Goal: Information Seeking & Learning: Check status

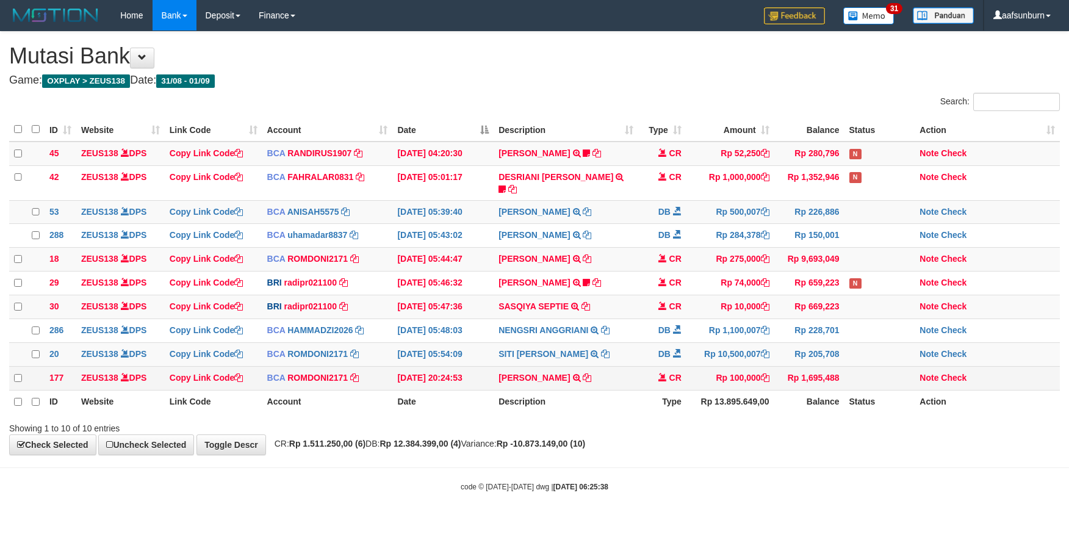
click at [691, 388] on td "Rp 100,000" at bounding box center [731, 378] width 88 height 24
click at [691, 389] on td "Rp 100,000" at bounding box center [731, 378] width 88 height 24
click at [870, 370] on td at bounding box center [880, 378] width 71 height 24
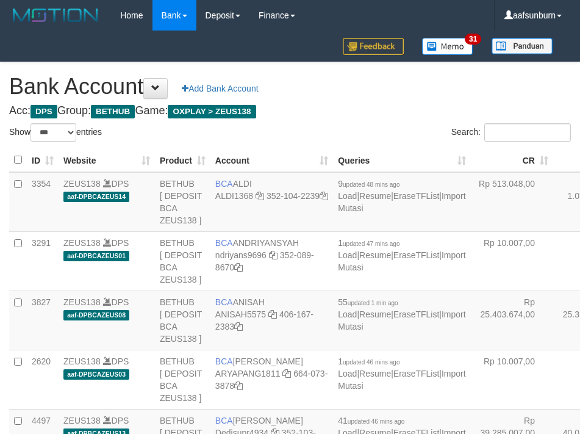
select select "***"
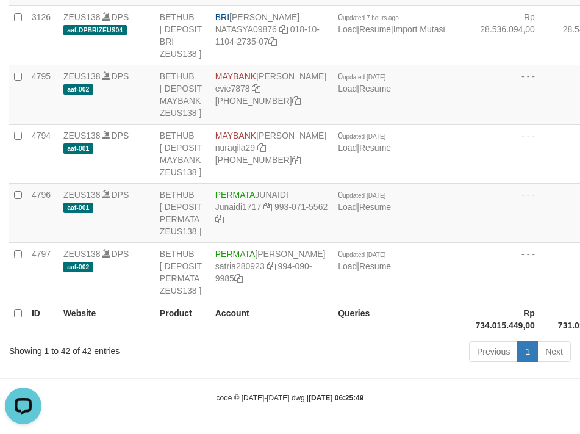
drag, startPoint x: 517, startPoint y: 201, endPoint x: 510, endPoint y: 231, distance: 30.8
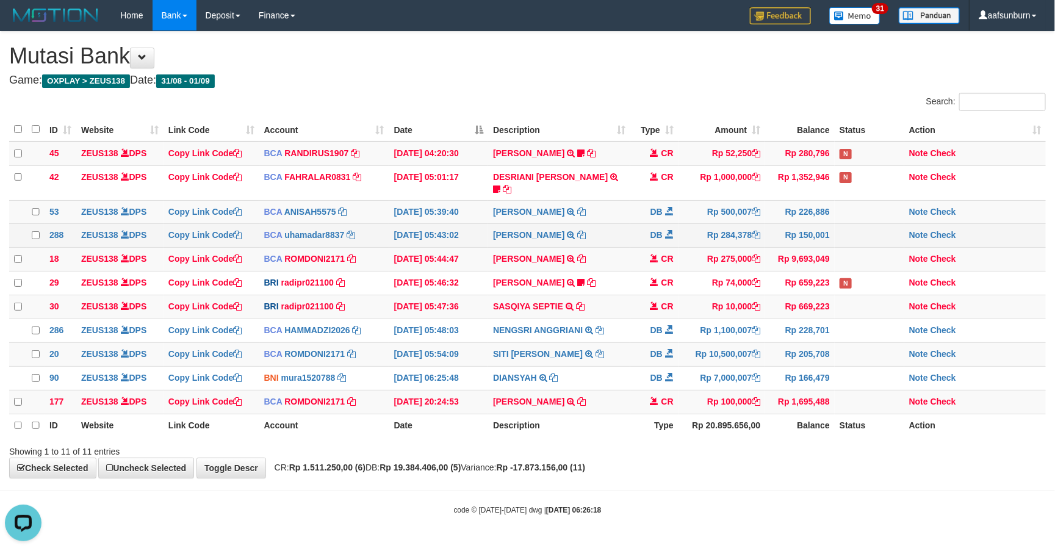
click at [667, 233] on td "DB" at bounding box center [655, 236] width 48 height 24
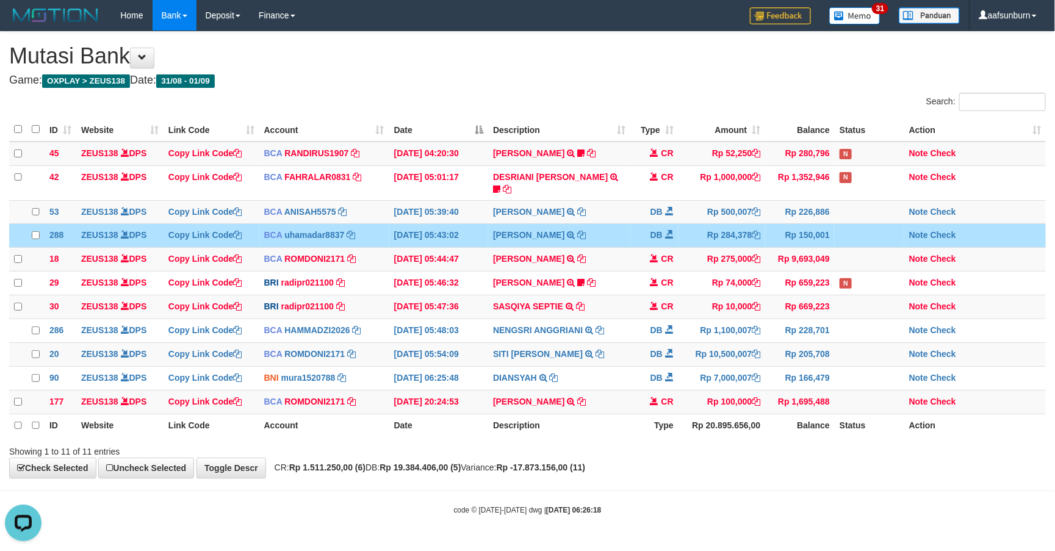
click at [667, 233] on td "DB" at bounding box center [655, 236] width 48 height 24
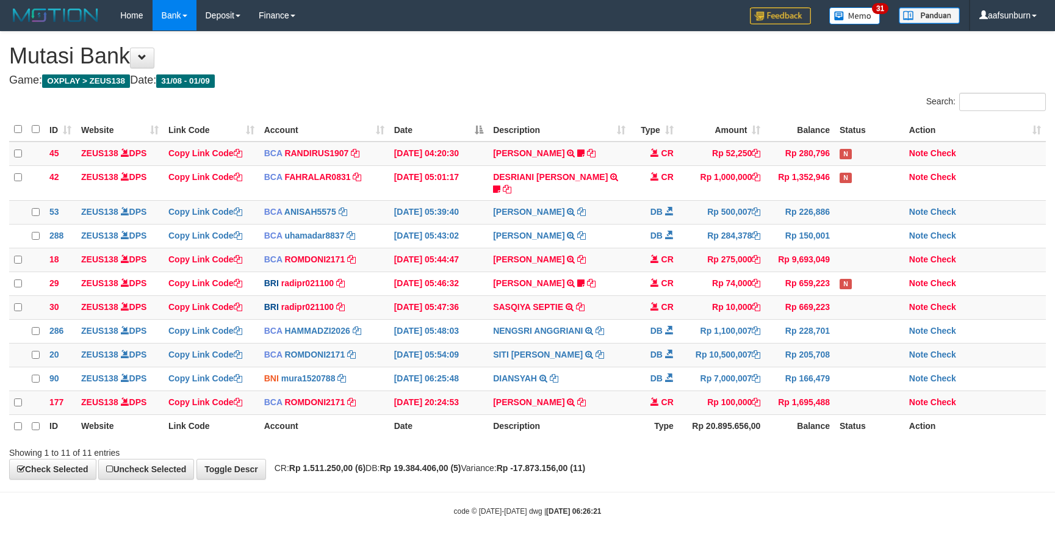
click at [667, 233] on td "DB" at bounding box center [655, 236] width 48 height 24
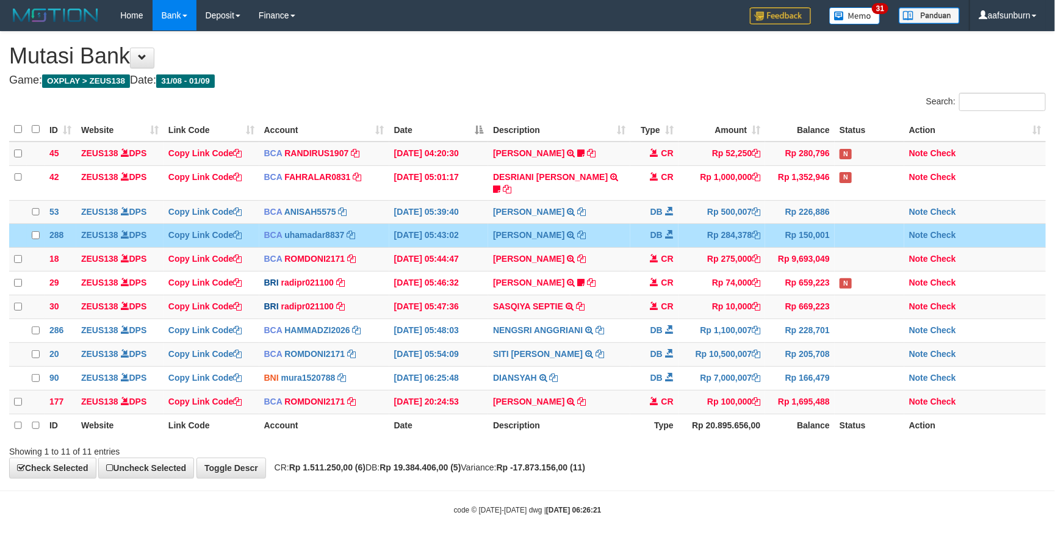
click at [667, 233] on td "DB" at bounding box center [655, 236] width 48 height 24
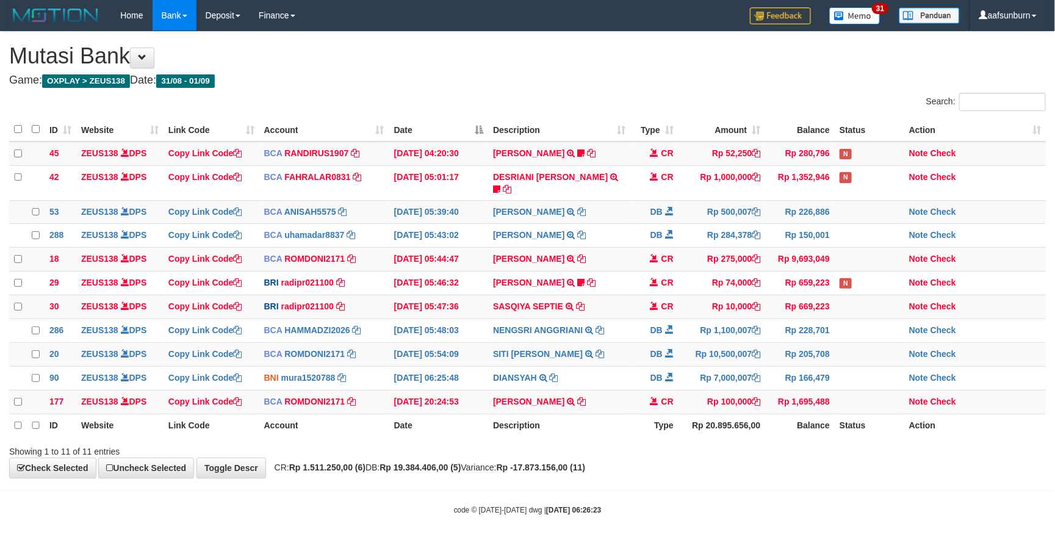
click at [667, 233] on td "DB" at bounding box center [655, 236] width 48 height 24
click at [809, 437] on th "Balance" at bounding box center [800, 425] width 70 height 23
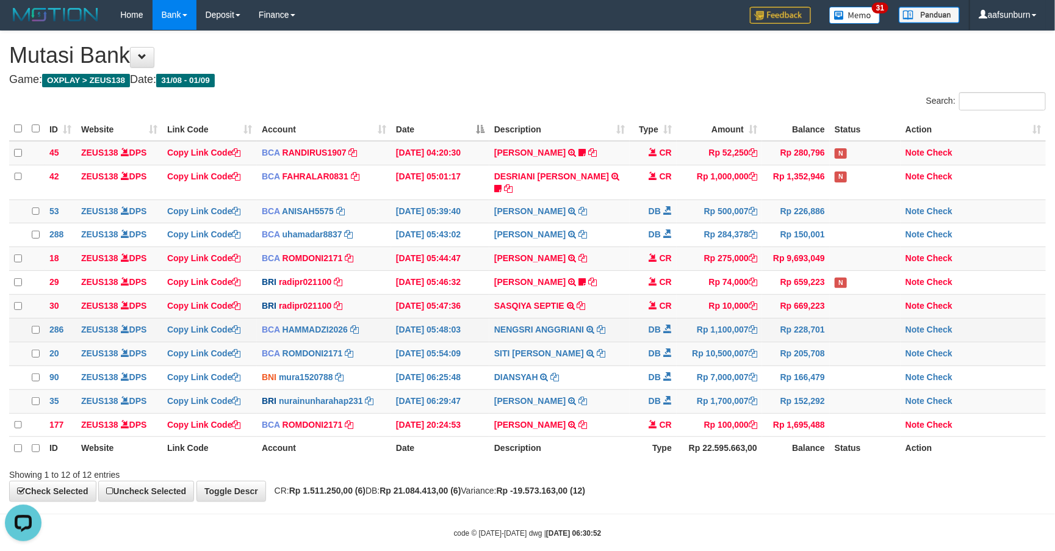
click at [768, 319] on td "Rp 228,701" at bounding box center [796, 330] width 68 height 24
click at [862, 338] on td at bounding box center [865, 330] width 71 height 24
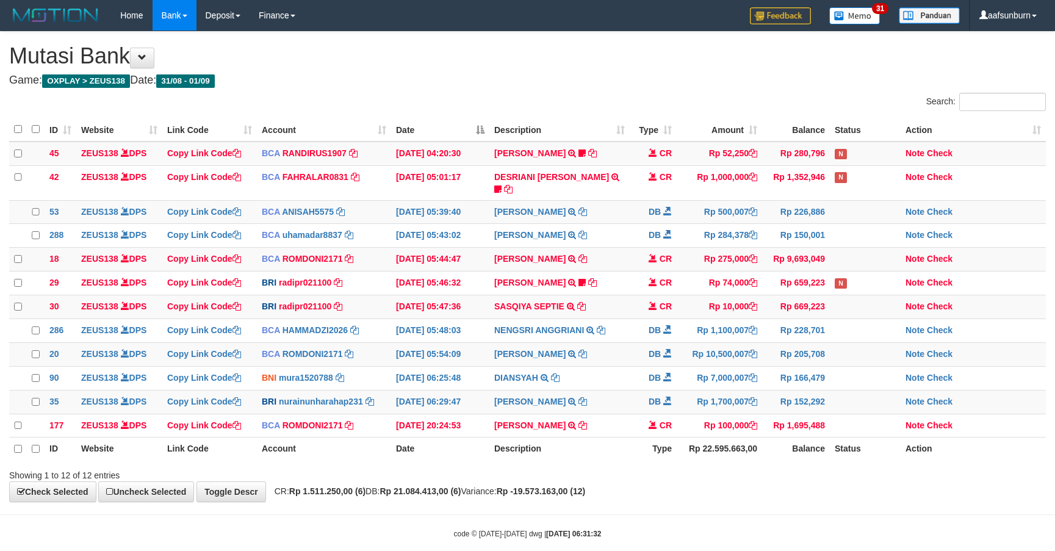
scroll to position [1, 0]
click at [650, 200] on td "DB" at bounding box center [653, 212] width 47 height 24
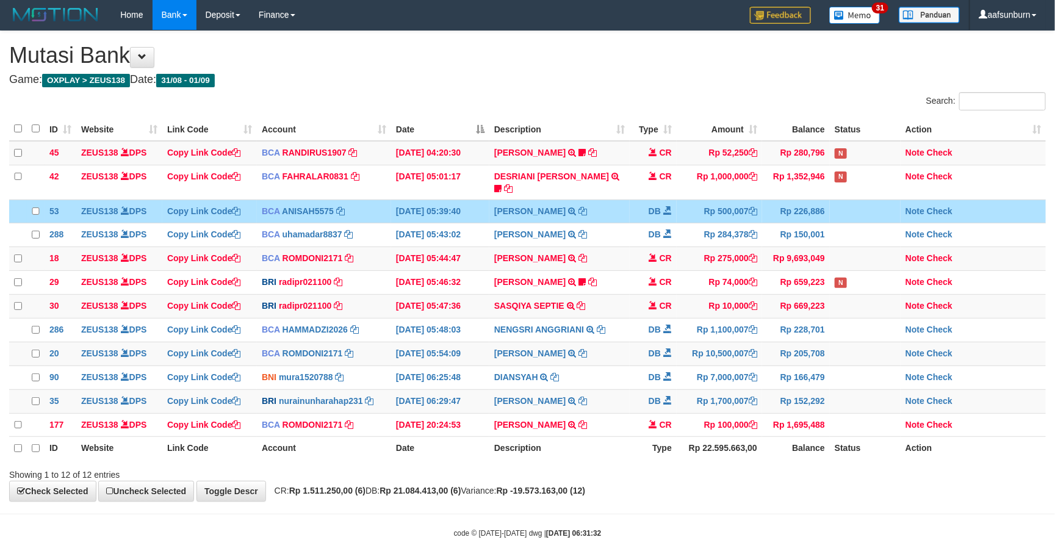
click at [649, 200] on td "DB" at bounding box center [653, 212] width 47 height 24
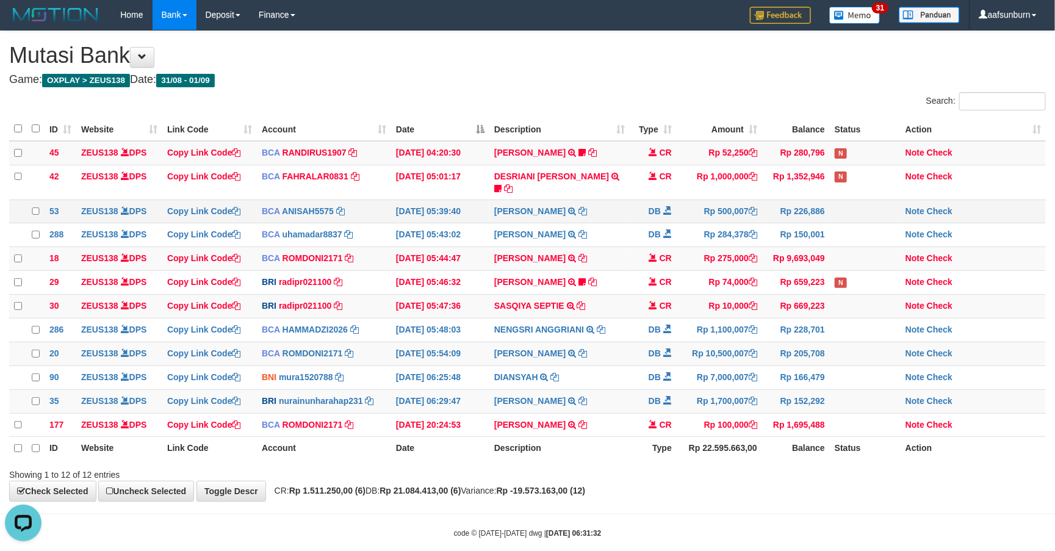
scroll to position [0, 0]
drag, startPoint x: 565, startPoint y: 244, endPoint x: 577, endPoint y: 244, distance: 12.8
click at [565, 247] on td "MUHAMMAD IQB TRSF E-BANKING CR 0109/FTSCY/WS95051 275000.002025090189099748 TRF…" at bounding box center [560, 259] width 140 height 24
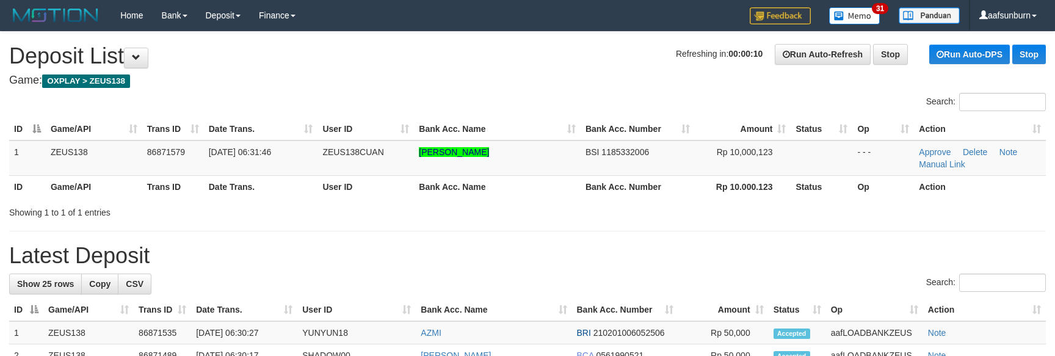
click at [497, 183] on th "Bank Acc. Name" at bounding box center [497, 186] width 167 height 23
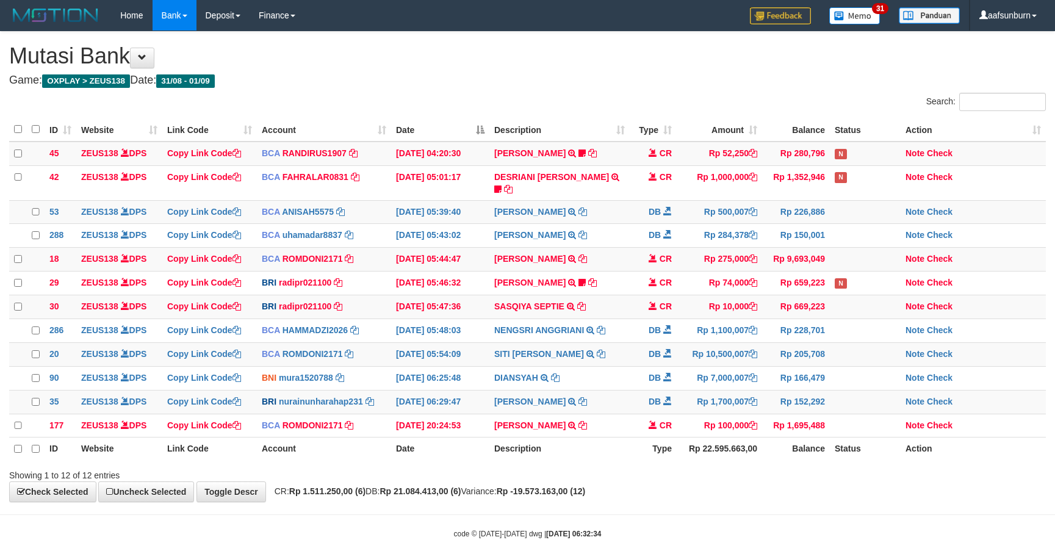
scroll to position [1, 0]
drag, startPoint x: 658, startPoint y: 385, endPoint x: 1068, endPoint y: 297, distance: 419.5
click at [731, 363] on tbody "45 ZEUS138 DPS Copy Link Code BCA RANDIRUS1907 DPS RANDI RUSTANDI mutasi_202509…" at bounding box center [527, 289] width 1037 height 296
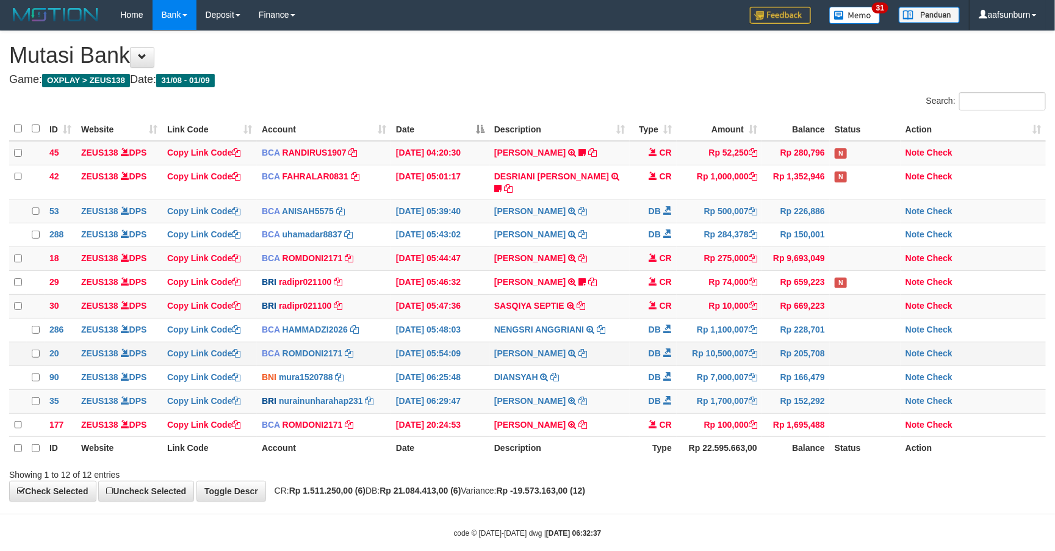
click at [634, 361] on td "DB" at bounding box center [653, 354] width 47 height 24
click at [859, 481] on div "Showing 1 to 12 of 12 entries" at bounding box center [527, 472] width 1055 height 17
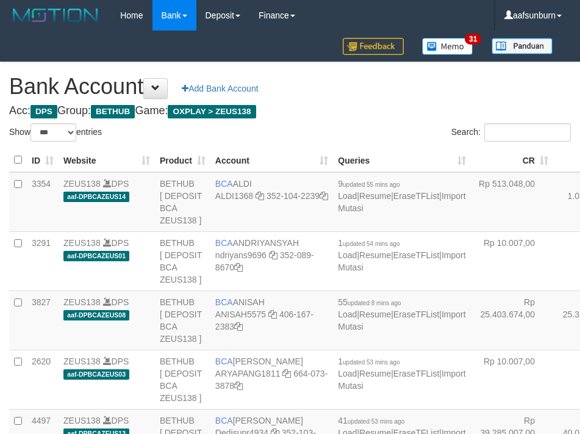
select select "***"
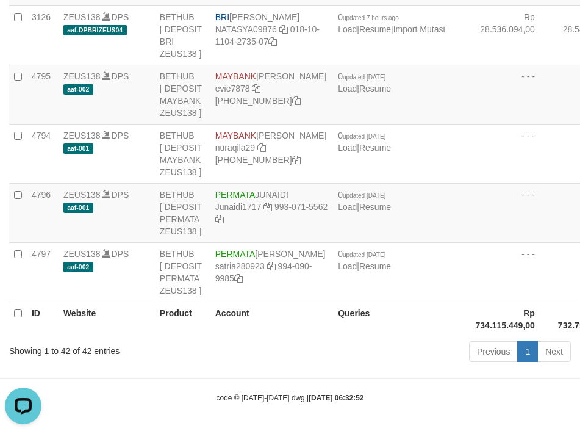
drag, startPoint x: 499, startPoint y: 127, endPoint x: 284, endPoint y: 149, distance: 215.4
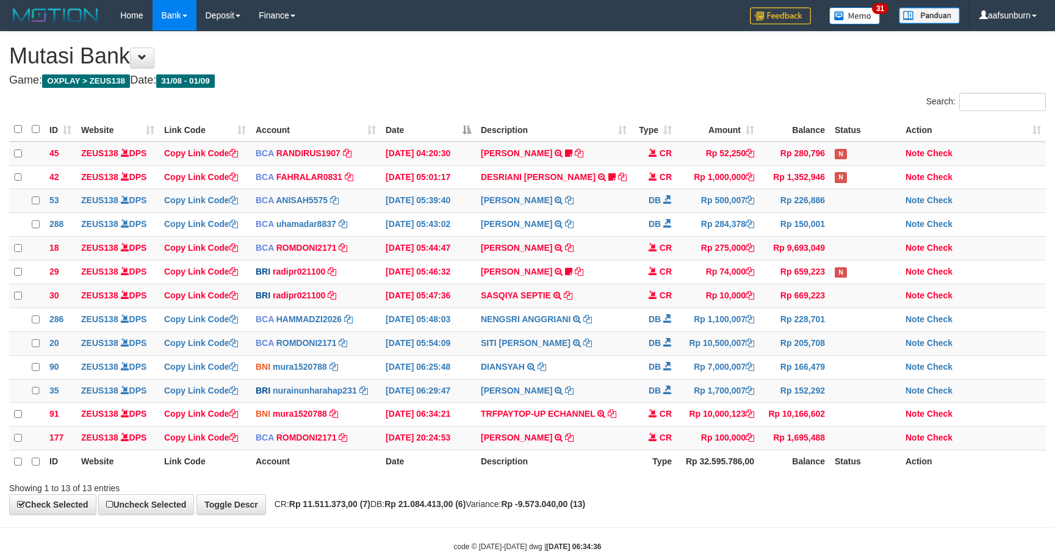
scroll to position [1, 0]
click at [775, 515] on div "**********" at bounding box center [527, 272] width 1055 height 483
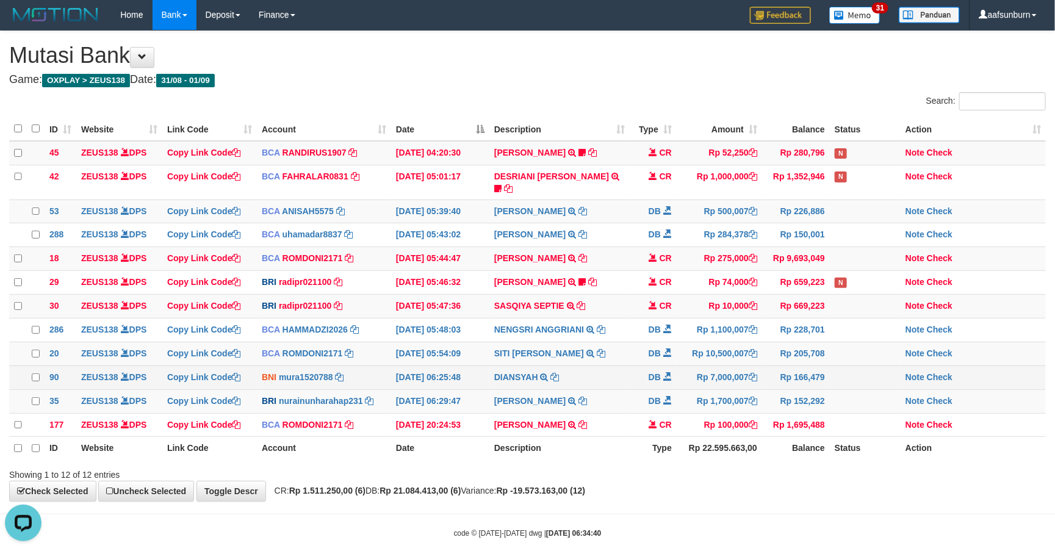
drag, startPoint x: 637, startPoint y: 297, endPoint x: 717, endPoint y: 371, distance: 108.4
click at [639, 297] on td "CR" at bounding box center [653, 307] width 47 height 24
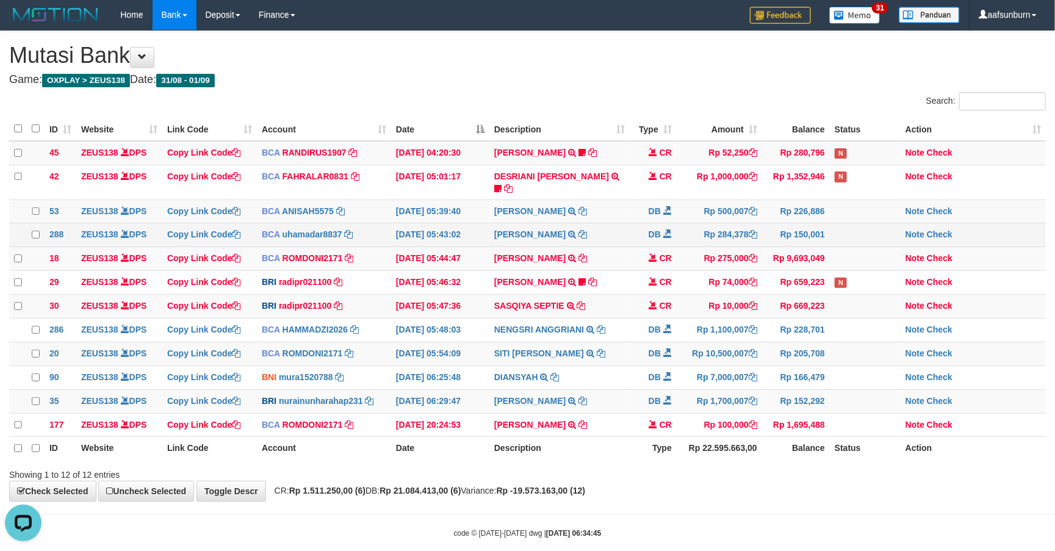
click at [634, 227] on td "DB" at bounding box center [653, 235] width 47 height 24
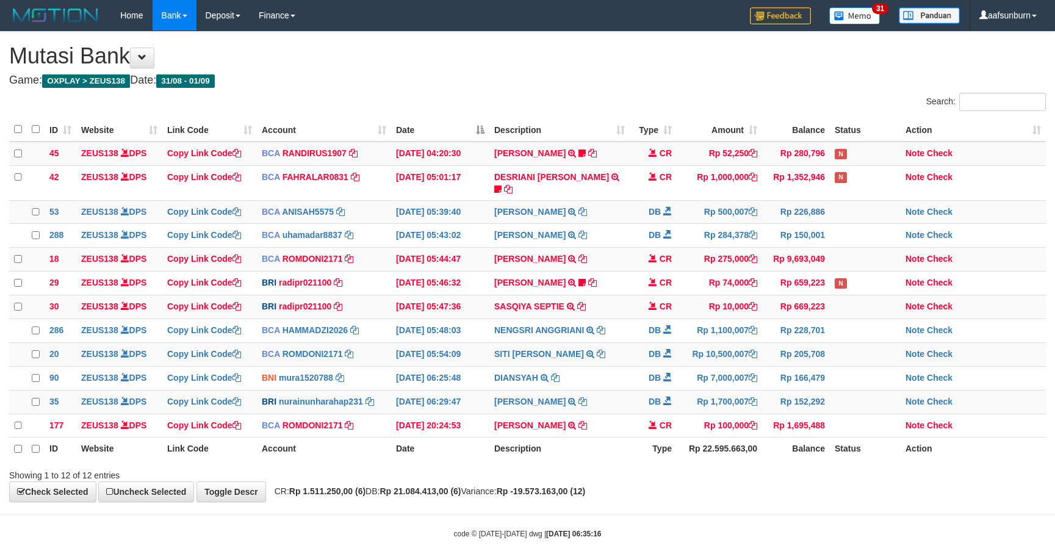
scroll to position [1, 0]
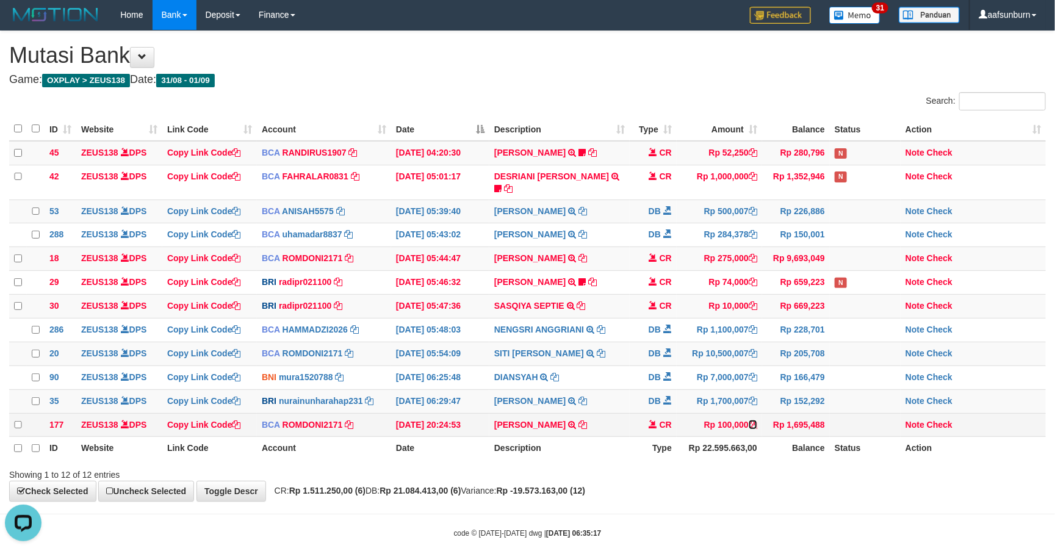
click at [753, 428] on icon at bounding box center [753, 425] width 9 height 9
click at [646, 451] on th "Type" at bounding box center [653, 448] width 47 height 23
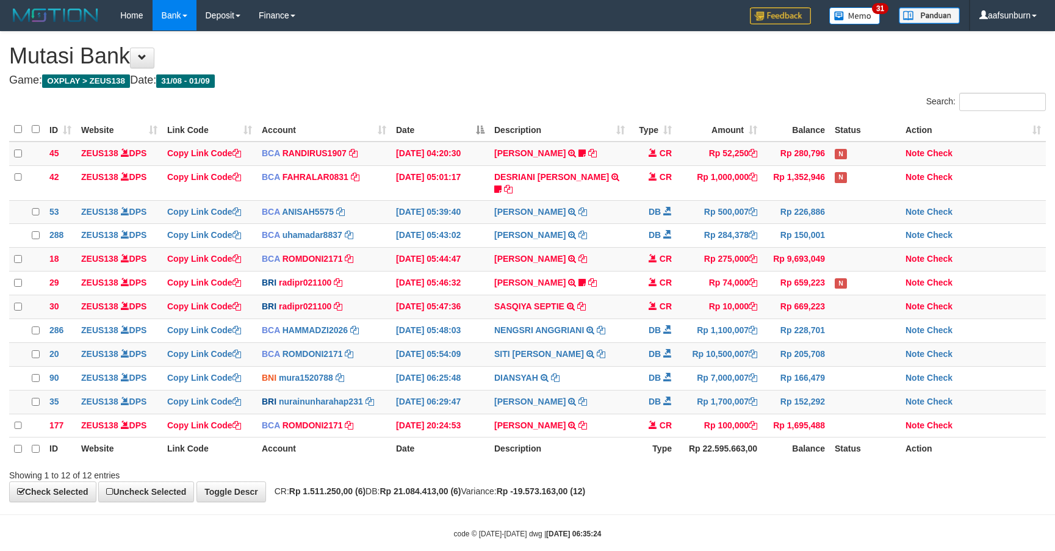
scroll to position [1, 0]
click at [641, 449] on th "Type" at bounding box center [653, 448] width 47 height 23
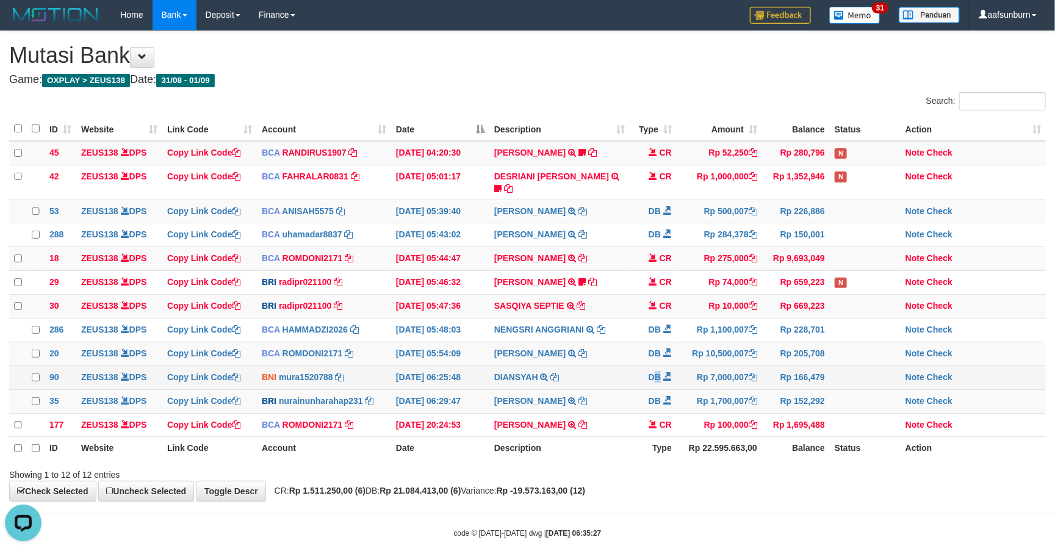
drag, startPoint x: 658, startPoint y: 383, endPoint x: 646, endPoint y: 388, distance: 12.6
click at [656, 383] on td "DB" at bounding box center [653, 378] width 47 height 24
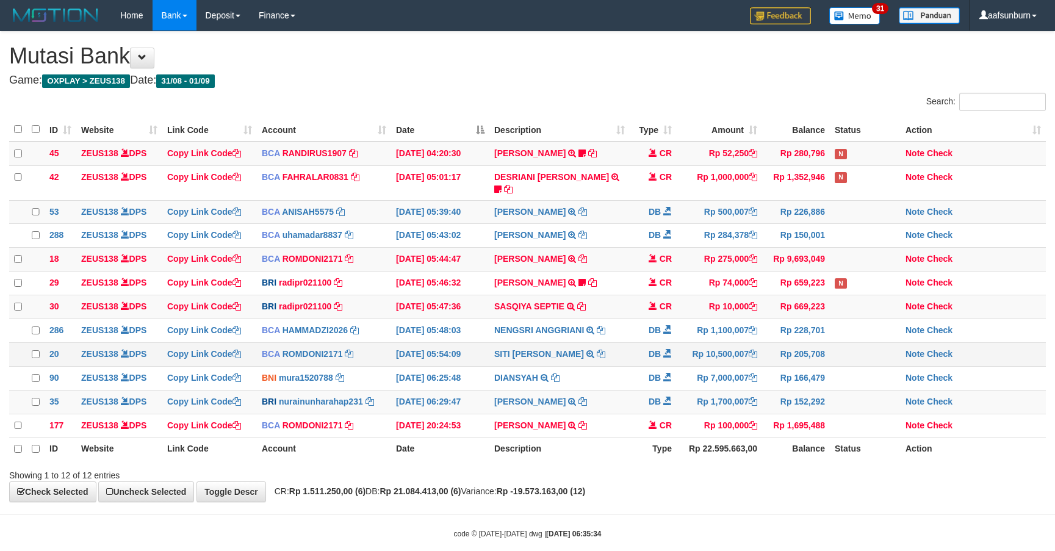
scroll to position [1, 0]
click at [554, 363] on td "SITI NURLITA SAPIT TRSF E-BANKING DB 0109/FTSCY/WS95031 10500007.00SITI NURLITA…" at bounding box center [560, 354] width 140 height 24
click at [636, 403] on td "DB" at bounding box center [653, 401] width 47 height 24
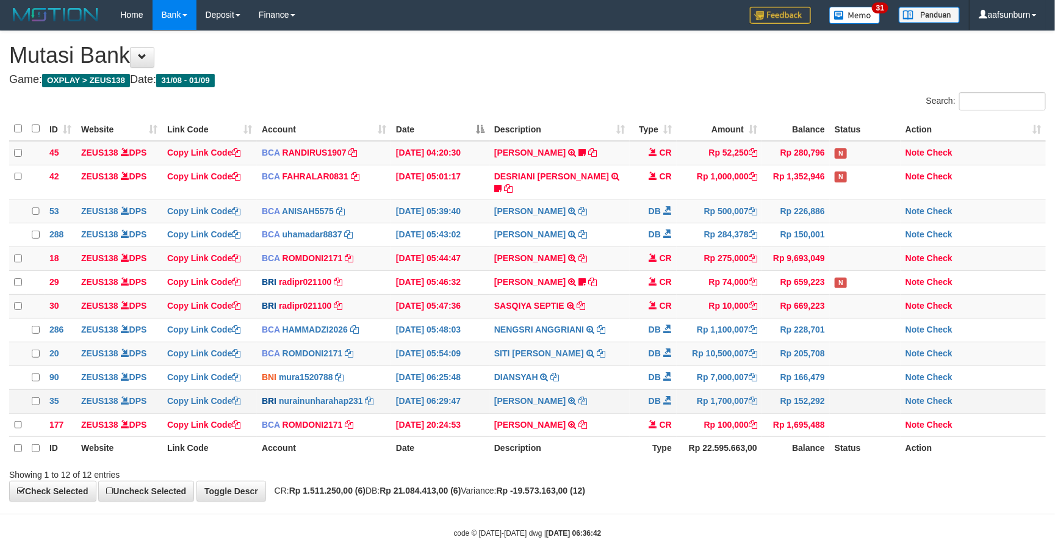
click at [634, 403] on td "DB" at bounding box center [653, 401] width 47 height 24
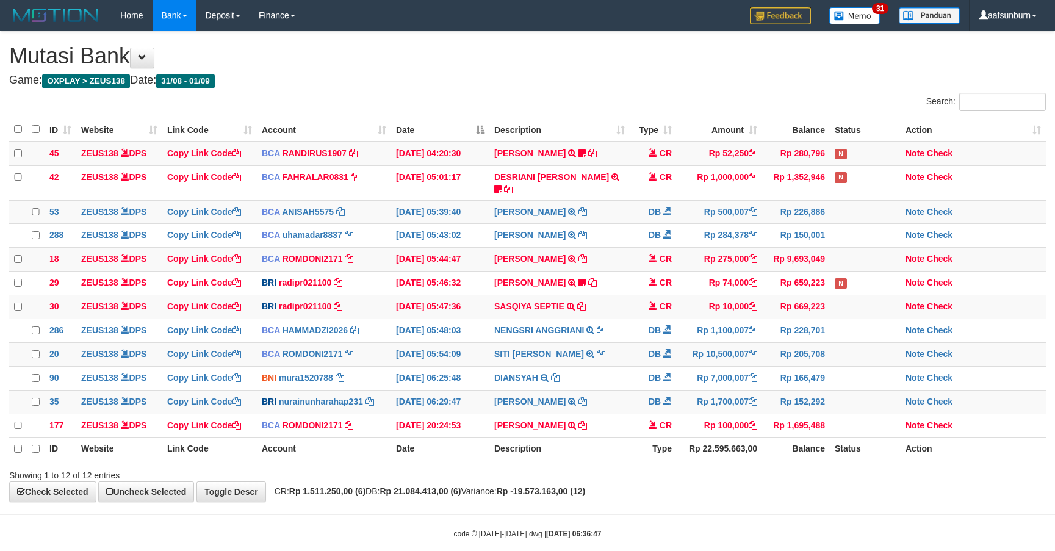
scroll to position [1, 0]
click at [634, 403] on td "DB" at bounding box center [653, 401] width 47 height 24
click at [632, 403] on td "DB" at bounding box center [653, 401] width 47 height 24
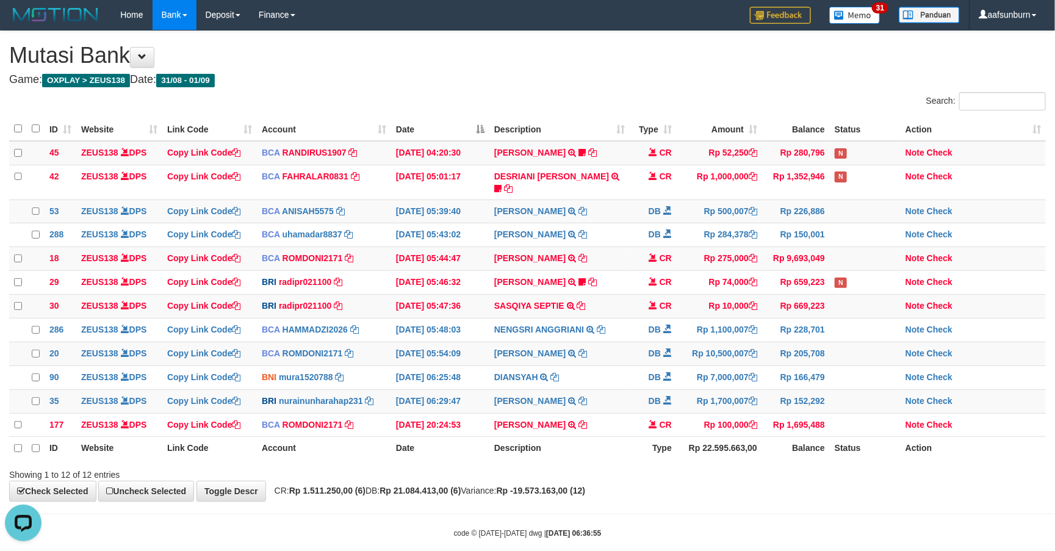
drag, startPoint x: 790, startPoint y: 533, endPoint x: 811, endPoint y: 532, distance: 21.4
click at [791, 527] on body "Toggle navigation Home Bank Account List Load By Website Group [OXPLAY] ZEUS138…" at bounding box center [527, 284] width 1055 height 570
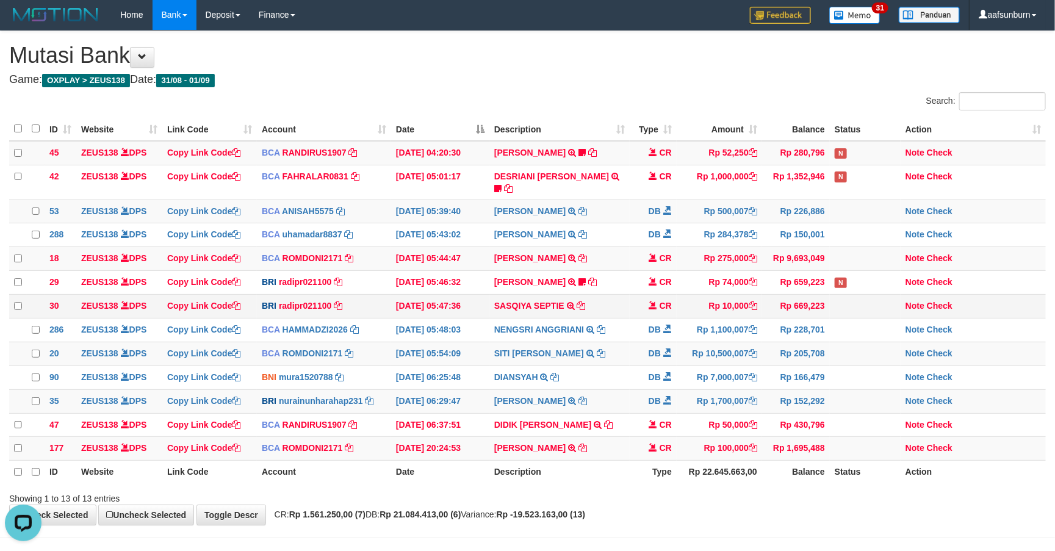
click at [646, 302] on td "CR" at bounding box center [653, 307] width 47 height 24
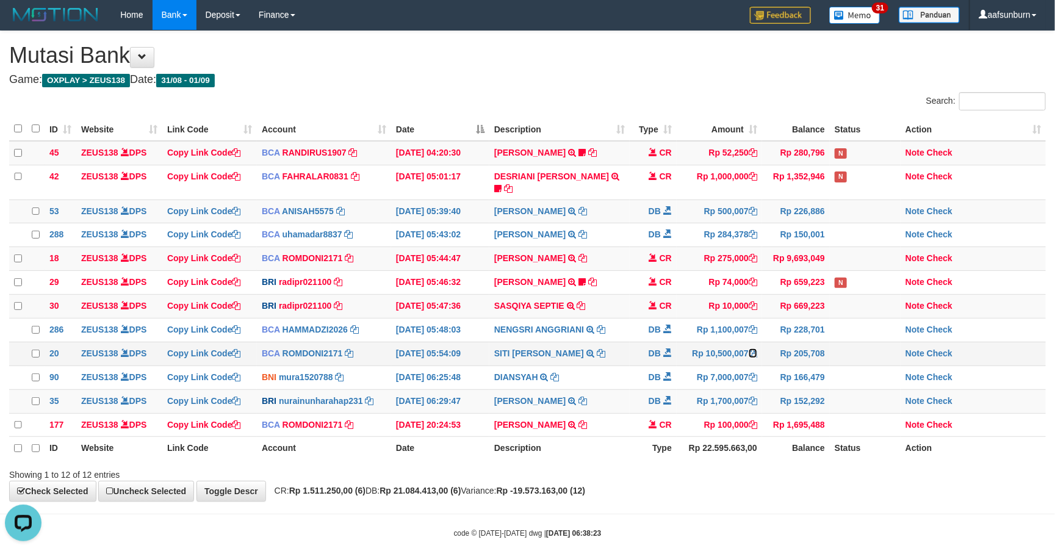
click at [756, 352] on icon at bounding box center [753, 353] width 9 height 9
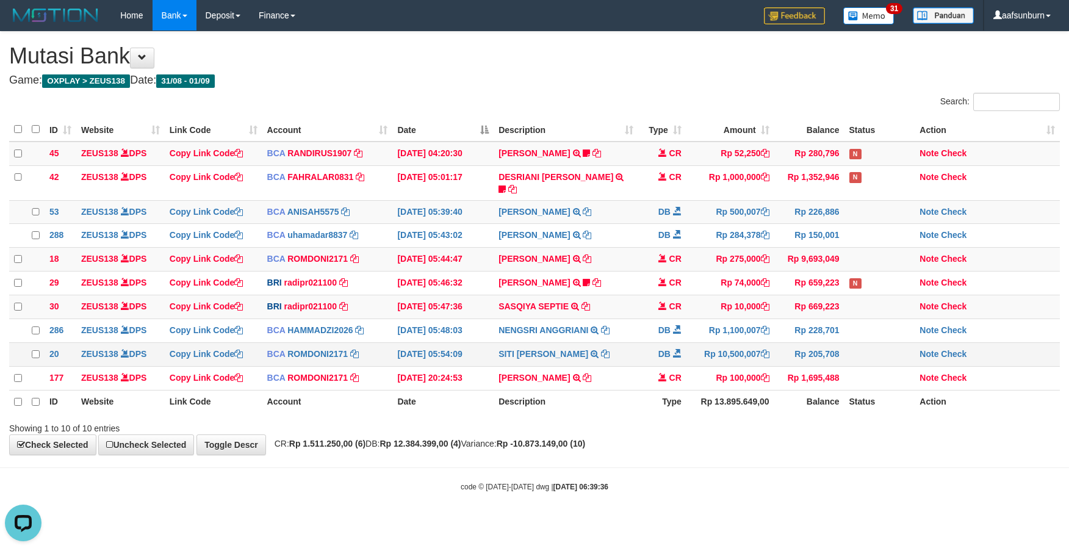
click at [749, 342] on td "Rp 10,500,007" at bounding box center [731, 354] width 88 height 24
click at [748, 339] on td "Rp 1,100,007" at bounding box center [731, 331] width 88 height 24
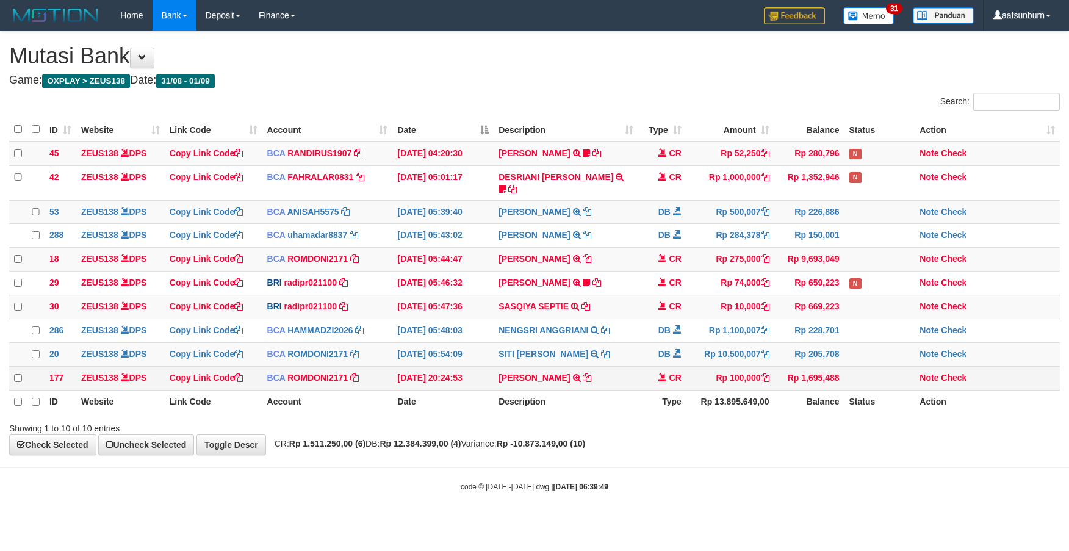
click at [789, 374] on td "Rp 1,695,488" at bounding box center [810, 378] width 70 height 24
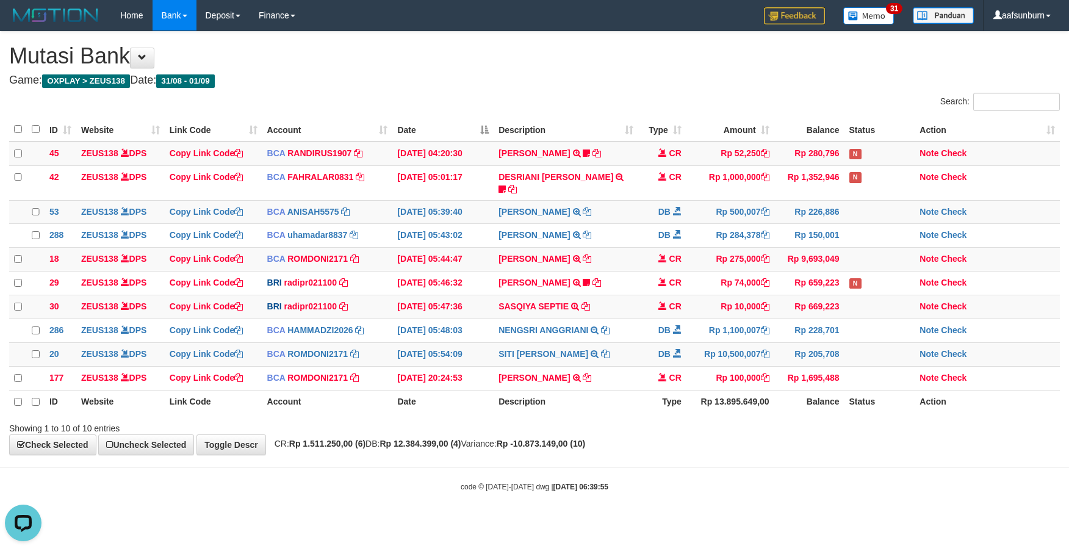
click at [725, 429] on div "Showing 1 to 10 of 10 entries" at bounding box center [534, 426] width 1069 height 17
click at [841, 455] on div "**********" at bounding box center [534, 243] width 1069 height 423
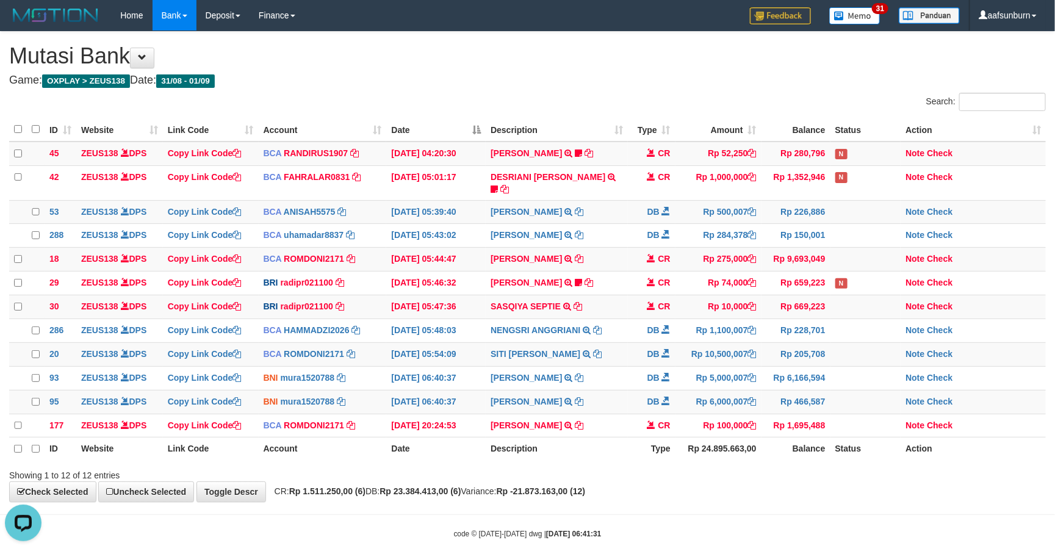
drag, startPoint x: 826, startPoint y: 515, endPoint x: 839, endPoint y: 520, distance: 13.9
click at [839, 520] on body "Toggle navigation Home Bank Account List Load By Website Group [OXPLAY] ZEUS138…" at bounding box center [527, 285] width 1055 height 570
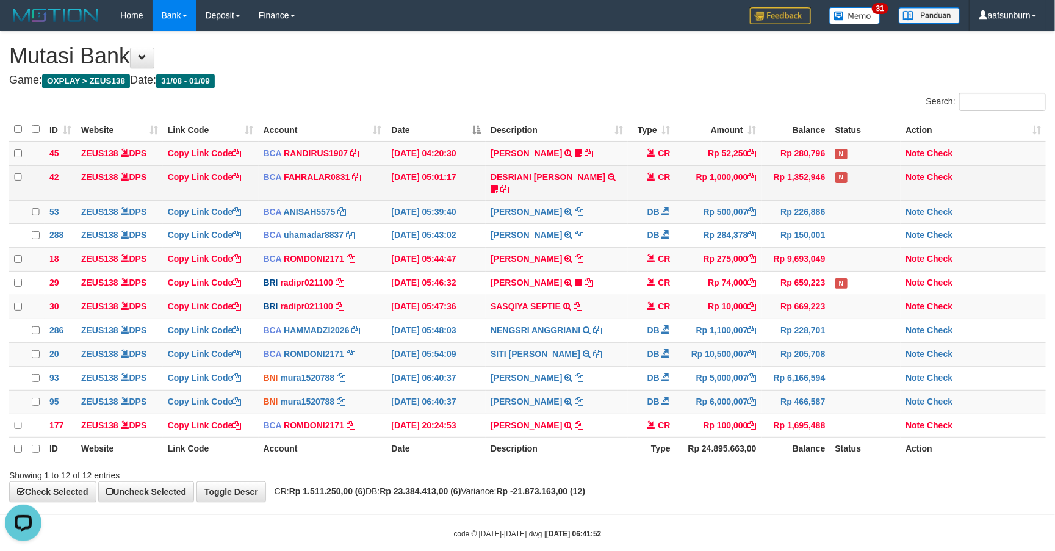
click at [531, 183] on td "DESRIANI NATALIS T TRSF E-BANKING CR 0109/FTSCY/WS95271 1000000.00DESRIANI NATA…" at bounding box center [557, 182] width 142 height 35
click at [538, 178] on link "DESRIANI NATALIS T" at bounding box center [548, 177] width 115 height 10
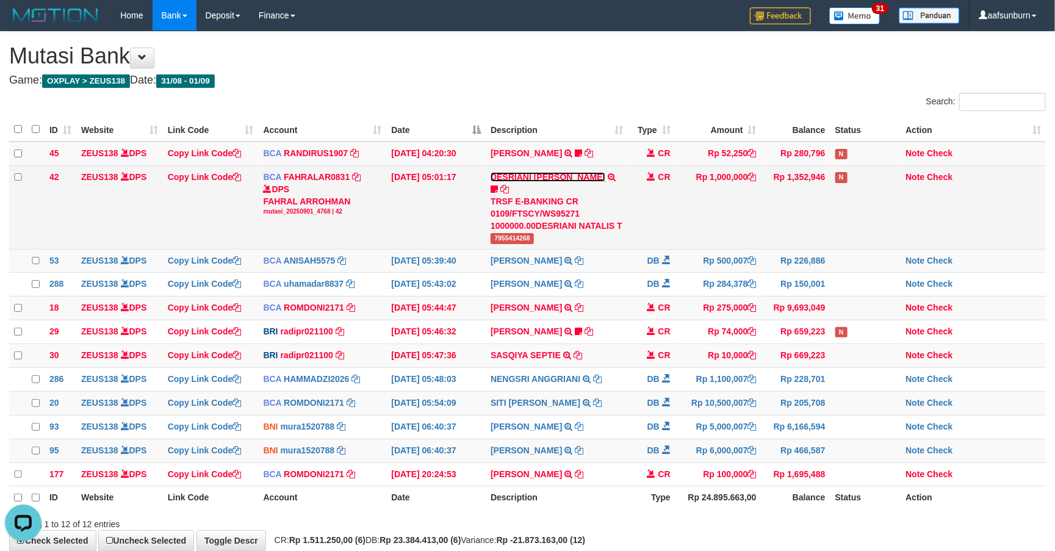
click at [539, 178] on link "DESRIANI NATALIS T" at bounding box center [548, 177] width 115 height 10
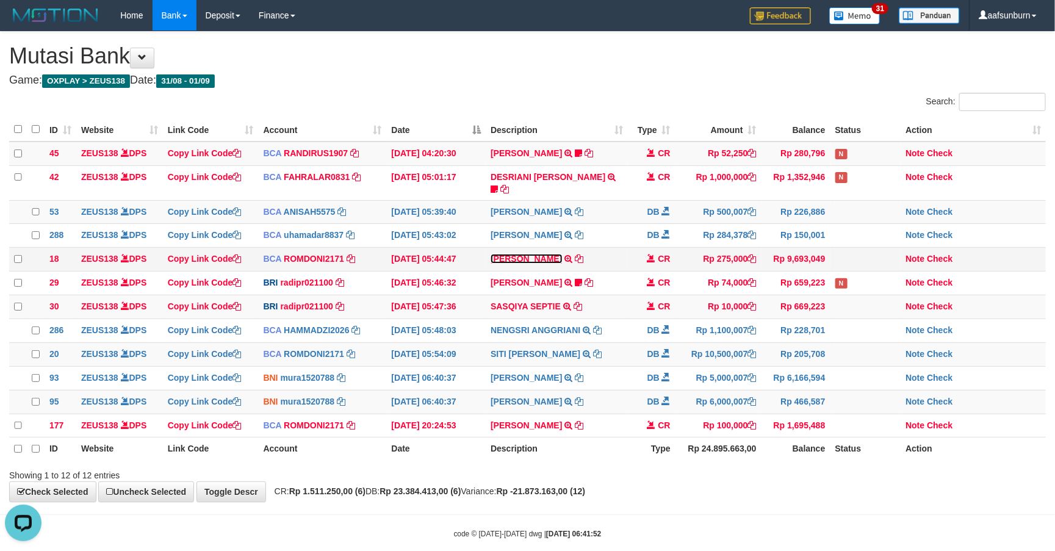
click at [520, 255] on link "MUHAMMAD IQB" at bounding box center [526, 259] width 71 height 10
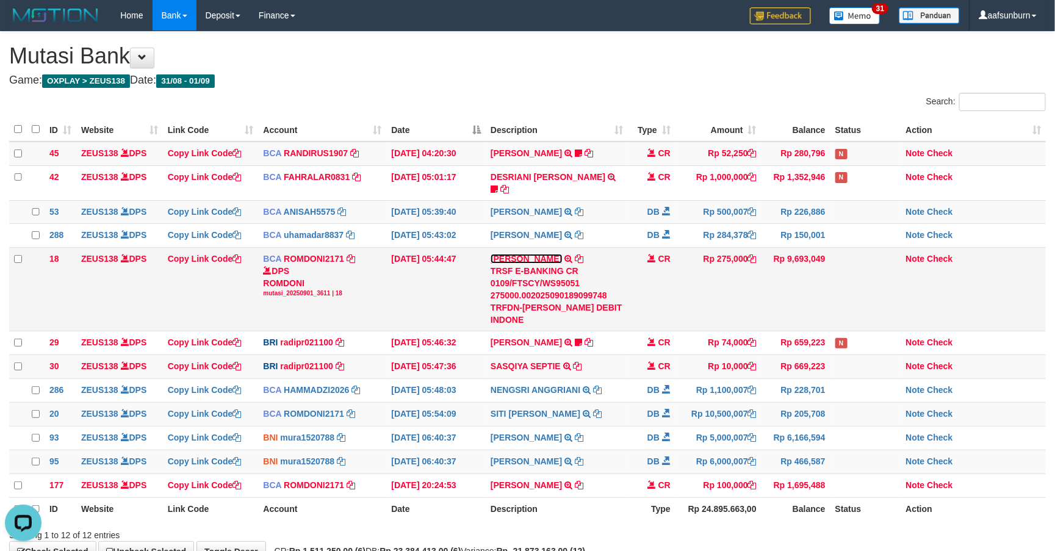
click at [520, 255] on link "MUHAMMAD IQB" at bounding box center [526, 259] width 71 height 10
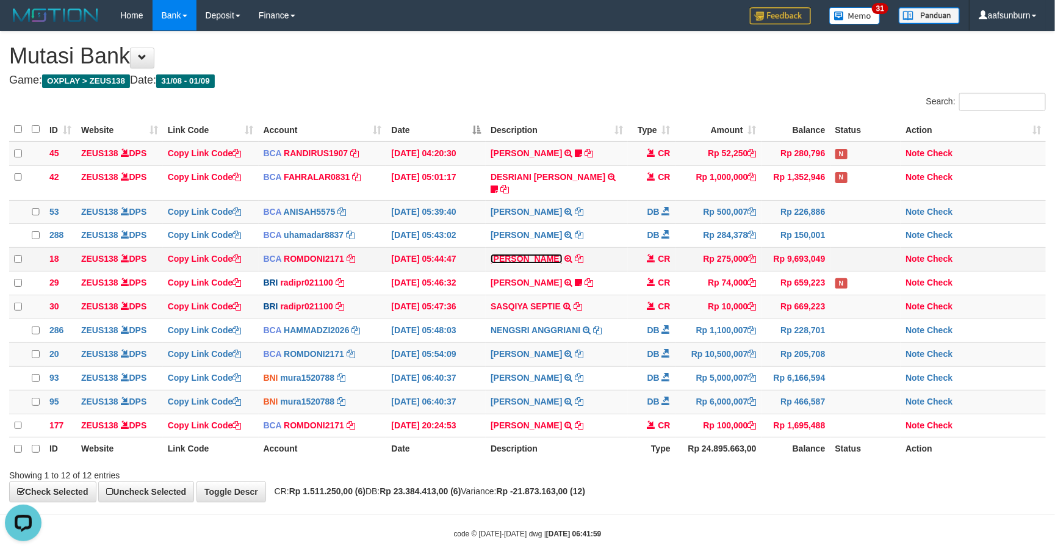
click at [527, 256] on link "MUHAMMAD IQB" at bounding box center [526, 259] width 71 height 10
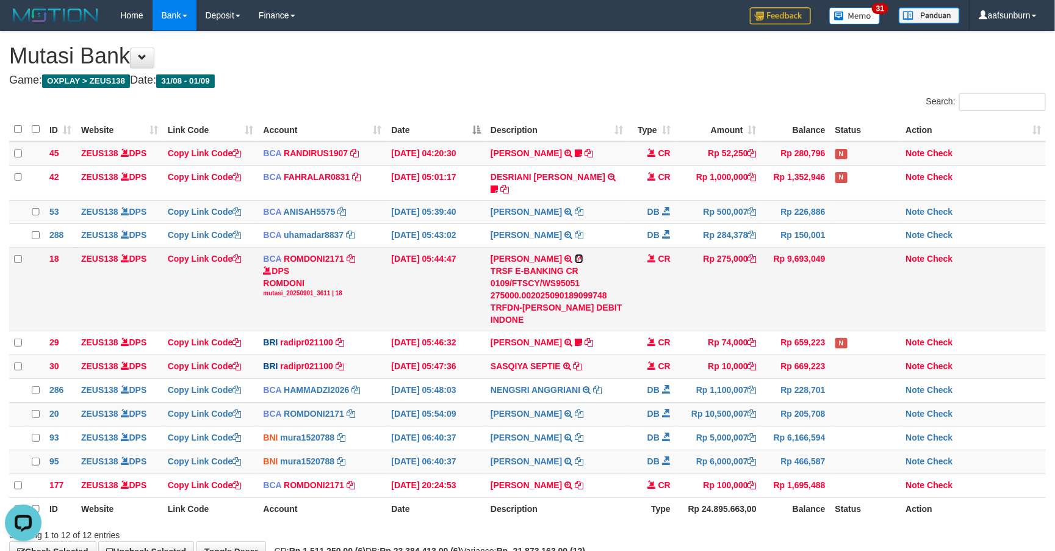
click at [577, 255] on icon at bounding box center [579, 259] width 9 height 9
click at [284, 277] on div "DPS ROMDONI mutasi_20250901_3611 | 18" at bounding box center [322, 281] width 118 height 33
click at [286, 277] on div "DPS ROMDONI mutasi_20250901_3611 | 18" at bounding box center [322, 281] width 118 height 33
copy div "ROMDONI"
click at [727, 251] on td "Rp 275,000" at bounding box center [719, 290] width 86 height 84
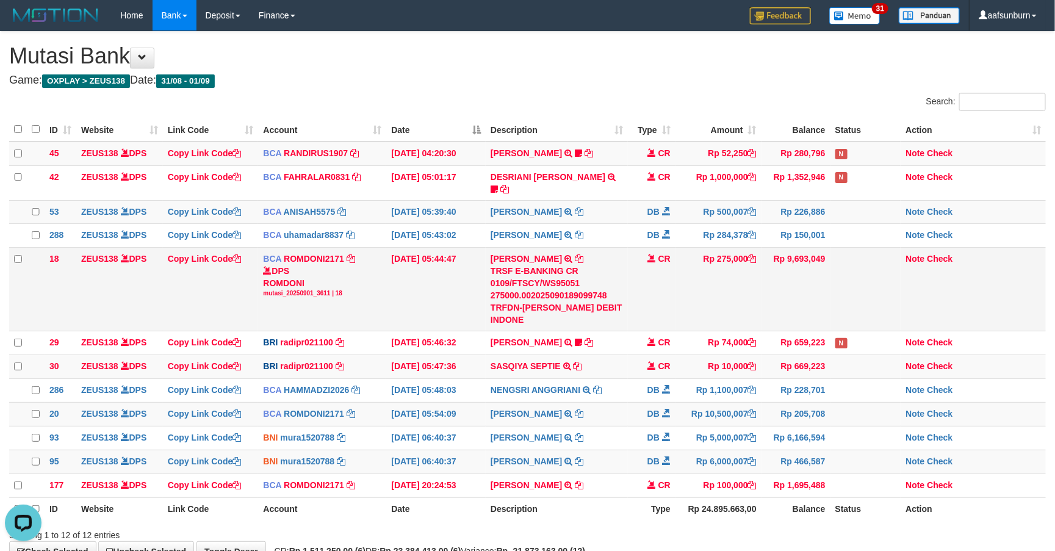
click at [727, 251] on td "Rp 275,000" at bounding box center [719, 290] width 86 height 84
copy td "275,000"
click at [640, 283] on td "CR" at bounding box center [652, 290] width 48 height 84
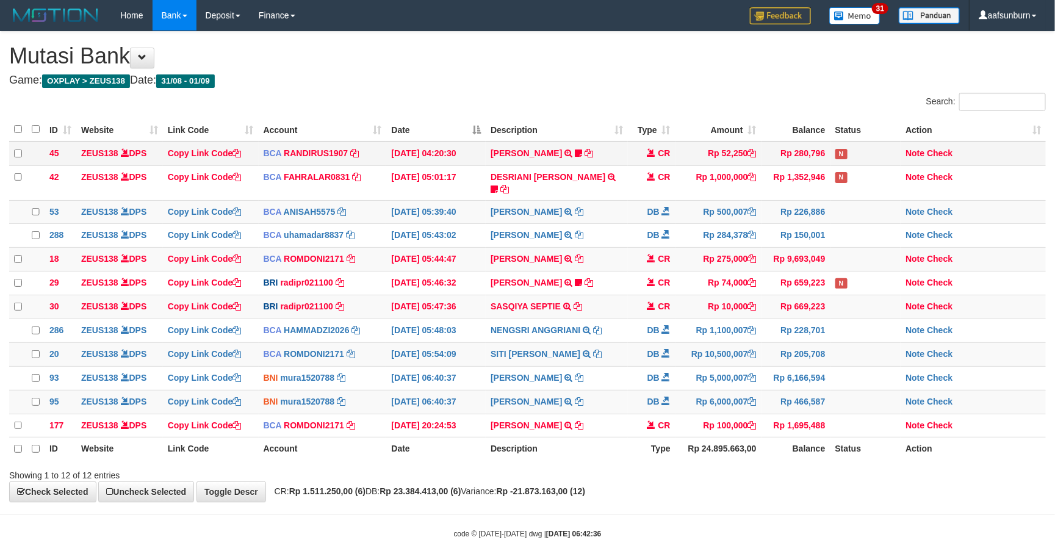
drag, startPoint x: 491, startPoint y: 175, endPoint x: 748, endPoint y: 156, distance: 257.0
click at [497, 175] on tr "42 ZEUS138 DPS Copy Link Code BCA FAHRALAR0831 DPS FAHRAL ARROHMAN mutasi_20250…" at bounding box center [527, 182] width 1037 height 35
click at [511, 248] on td "MUHAMMAD IQB TRSF E-BANKING CR 0109/FTSCY/WS95051 275000.002025090189099748 TRF…" at bounding box center [557, 260] width 142 height 24
click at [521, 248] on td "MUHAMMAD IQB TRSF E-BANKING CR 0109/FTSCY/WS95051 275000.002025090189099748 TRF…" at bounding box center [557, 260] width 142 height 24
click at [515, 254] on link "MUHAMMAD IQB" at bounding box center [526, 259] width 71 height 10
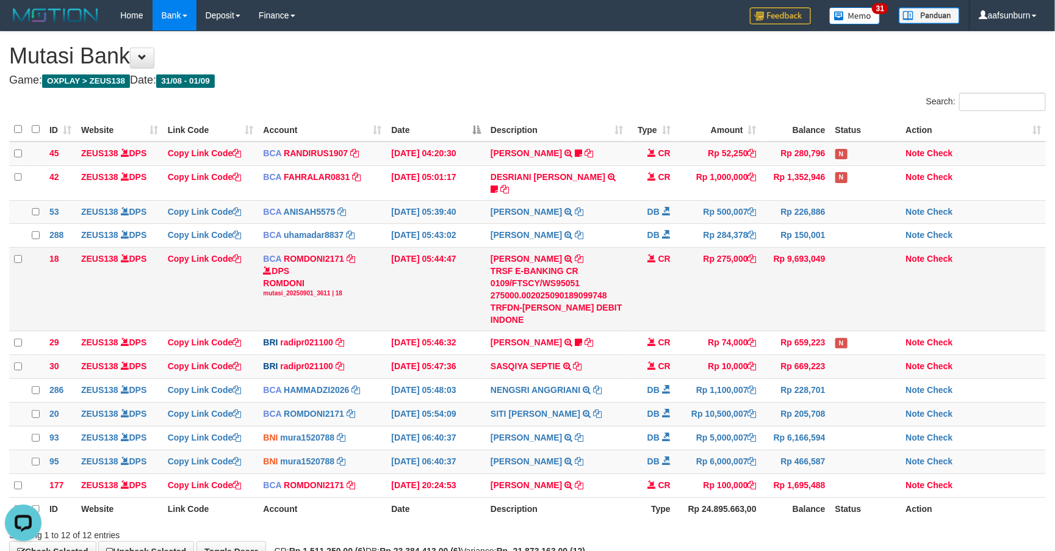
click at [283, 273] on div "DPS ROMDONI mutasi_20250901_3611 | 18" at bounding box center [322, 281] width 118 height 33
copy div "ROMDONI"
drag, startPoint x: 502, startPoint y: 262, endPoint x: 517, endPoint y: 264, distance: 14.8
click at [509, 265] on div "TRSF E-BANKING CR 0109/FTSCY/WS95051 275000.002025090189099748 TRFDN-MUHAMMAD I…" at bounding box center [557, 295] width 132 height 61
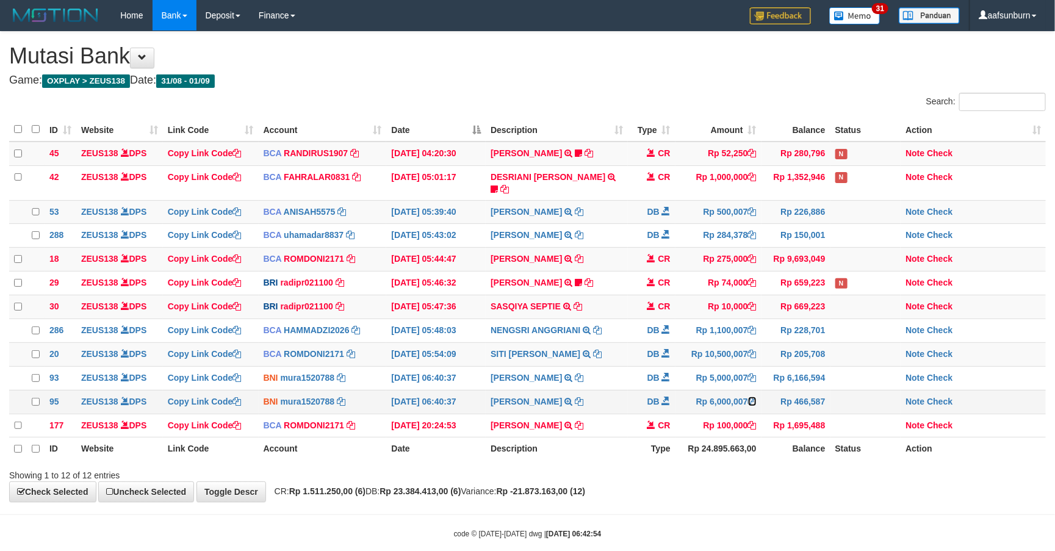
click at [749, 403] on icon at bounding box center [752, 401] width 9 height 9
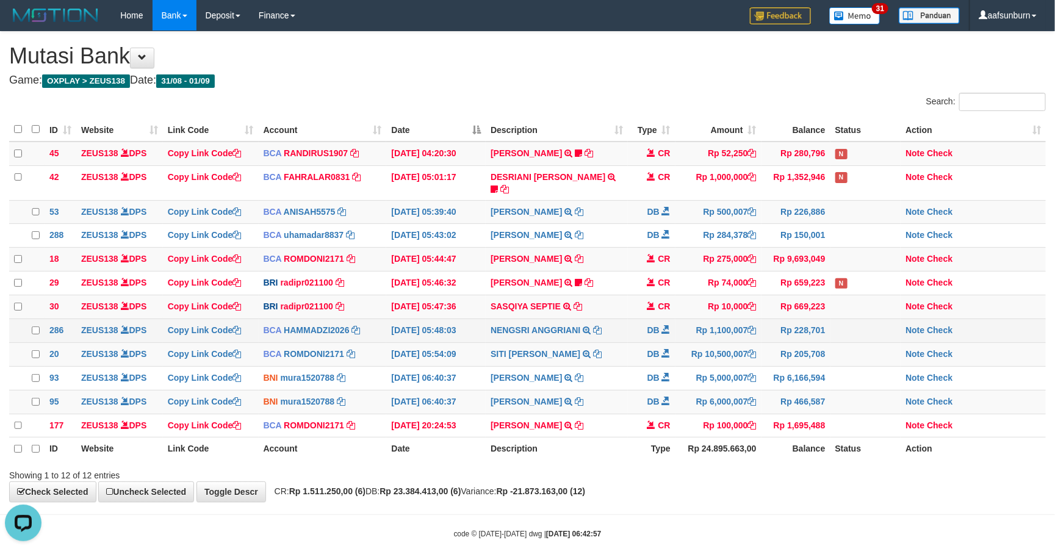
click at [537, 341] on td "NENGSRI ANGGRIANI TRSF E-BANKING DB 0109/FTSCY/WS95031 1100007.00NENGSRI ANGGRI…" at bounding box center [557, 331] width 142 height 24
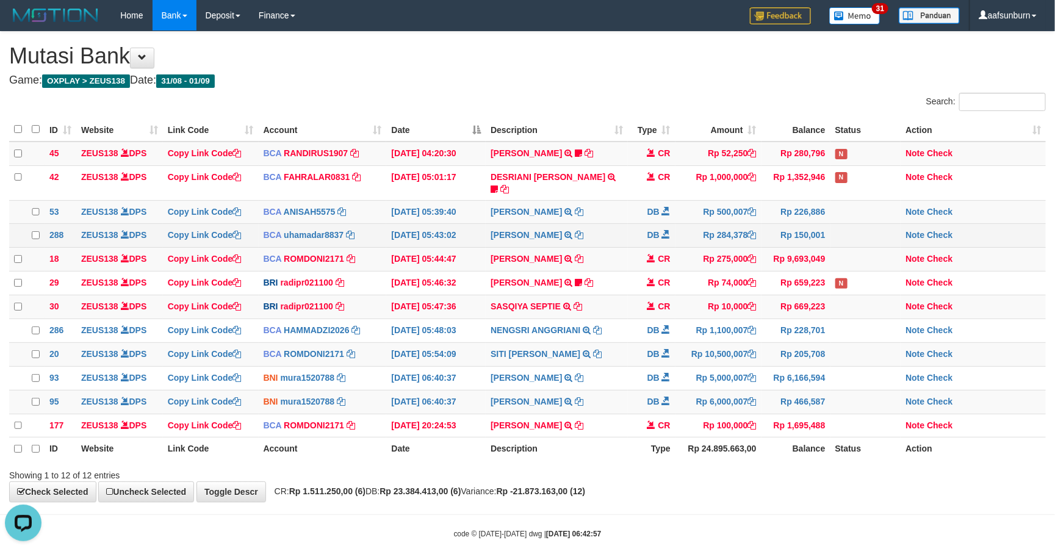
drag, startPoint x: 599, startPoint y: 222, endPoint x: 612, endPoint y: 224, distance: 13.0
click at [601, 224] on td "SADAM HAPIPI TRSF E-BANKING DB 0109/FTSCY/WS95031 284378.00SADAM HAPIPI" at bounding box center [557, 236] width 142 height 24
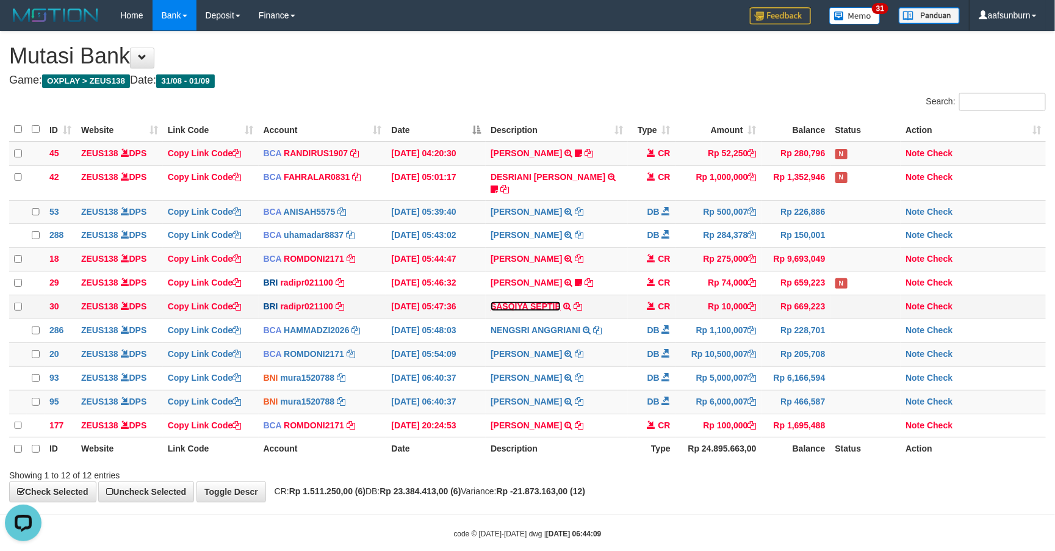
click at [544, 303] on link "SASQIYA SEPTIE" at bounding box center [526, 307] width 70 height 10
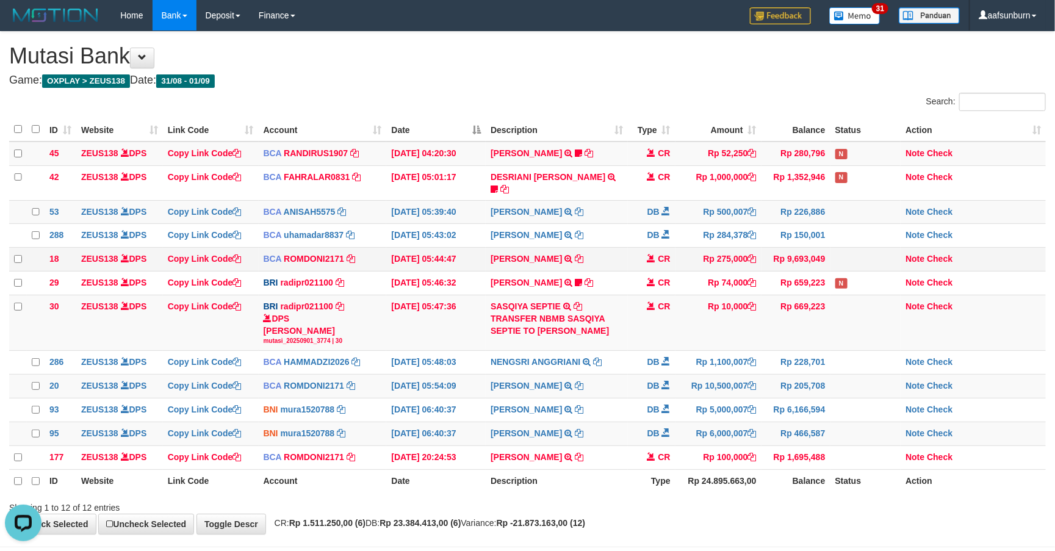
click at [630, 253] on td "CR" at bounding box center [652, 260] width 48 height 24
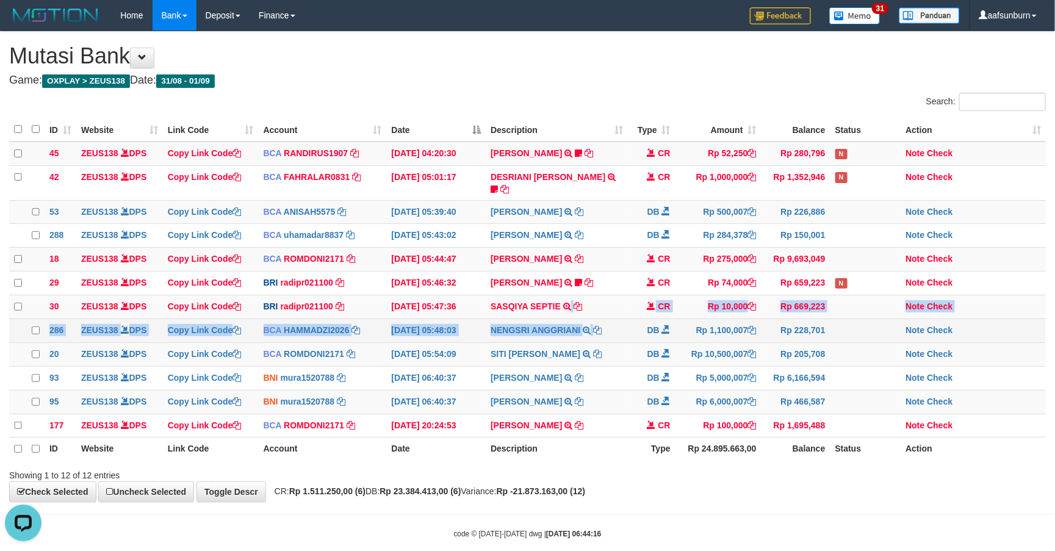
click at [638, 323] on tbody "45 ZEUS138 DPS Copy Link Code BCA RANDIRUS1907 DPS RANDI RUSTANDI mutasi_202509…" at bounding box center [527, 290] width 1037 height 296
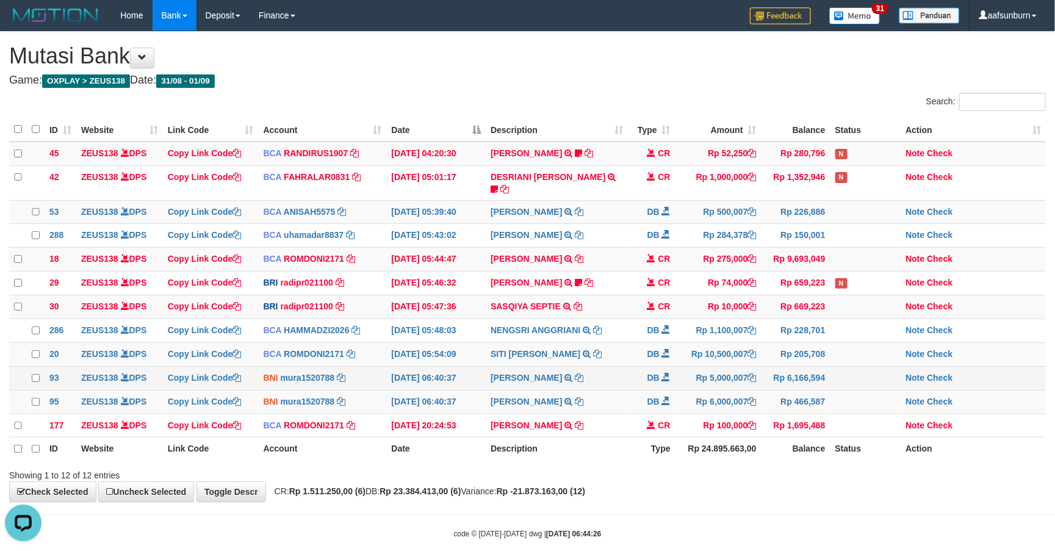
click at [612, 378] on td "SITI MULYANI TRANSFER KE IBU SITI MULYANI" at bounding box center [557, 378] width 142 height 24
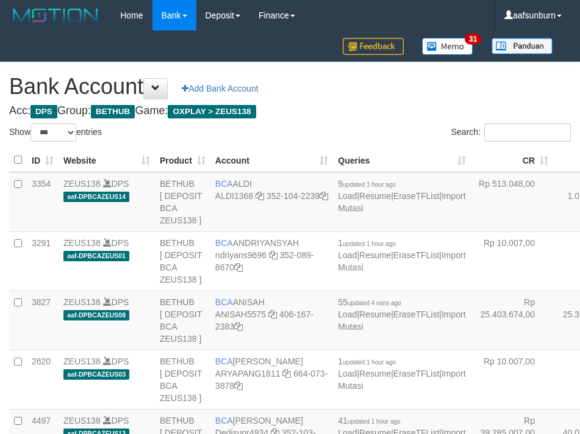
select select "***"
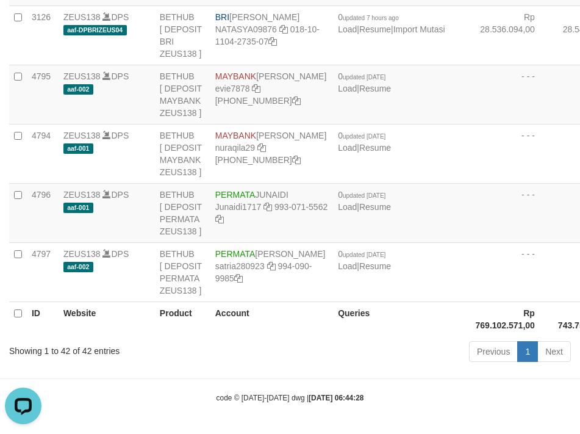
drag, startPoint x: 502, startPoint y: 136, endPoint x: 483, endPoint y: 137, distance: 18.4
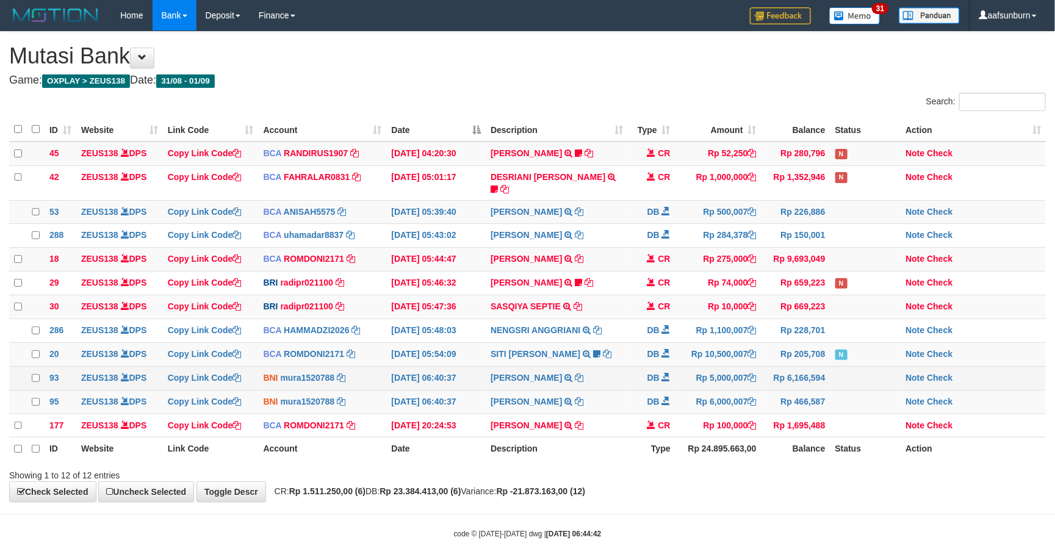
click at [632, 369] on td "DB" at bounding box center [652, 378] width 48 height 24
click at [637, 378] on td "DB" at bounding box center [652, 378] width 48 height 24
click at [636, 375] on td "DB" at bounding box center [652, 379] width 48 height 24
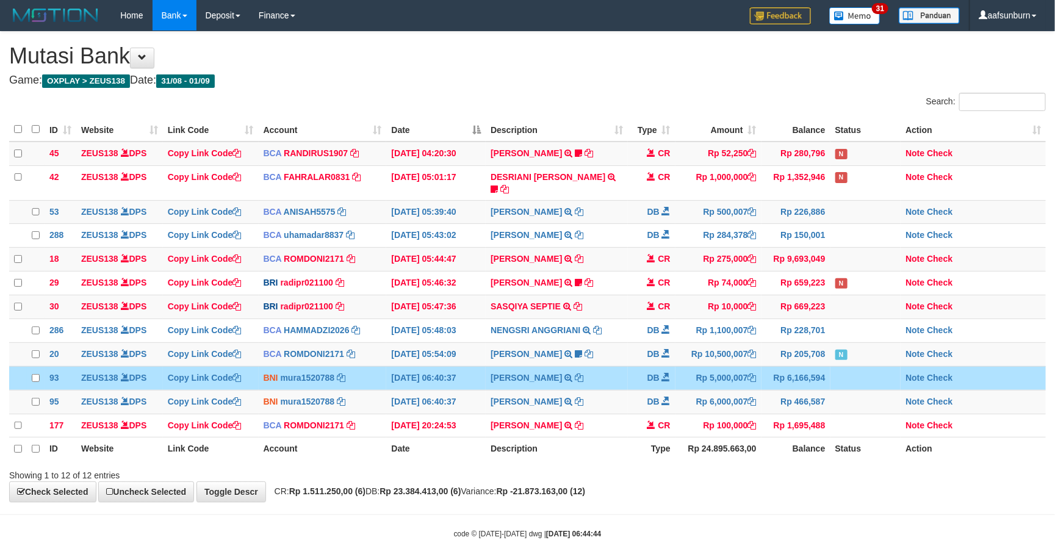
click at [635, 374] on td "DB" at bounding box center [652, 378] width 48 height 24
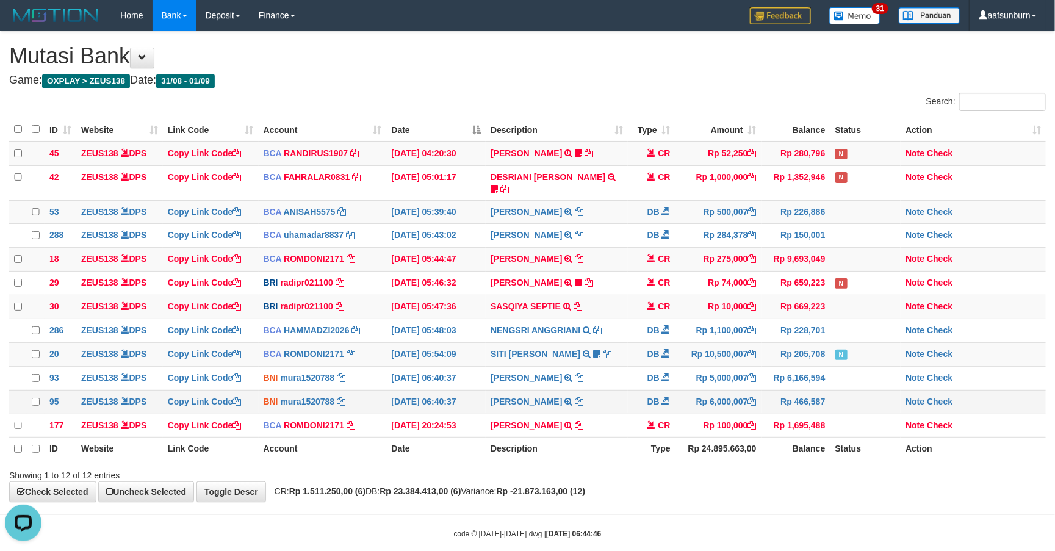
click at [734, 416] on tbody "45 ZEUS138 DPS Copy Link Code BCA RANDIRUS1907 DPS [PERSON_NAME] mutasi_2025090…" at bounding box center [527, 290] width 1037 height 296
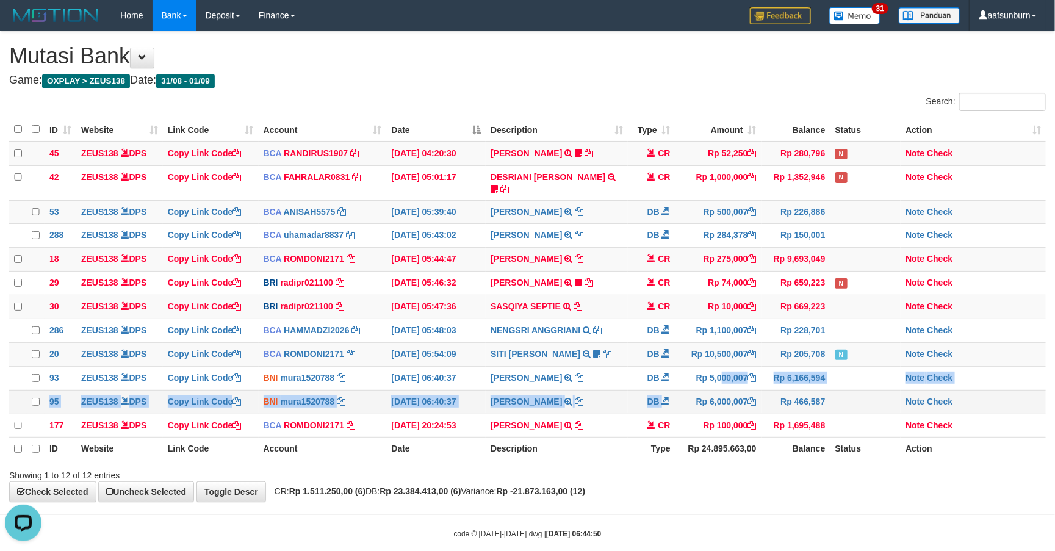
click at [681, 392] on tbody "45 ZEUS138 DPS Copy Link Code BCA RANDIRUS1907 DPS RANDI RUSTANDI mutasi_202509…" at bounding box center [527, 290] width 1037 height 296
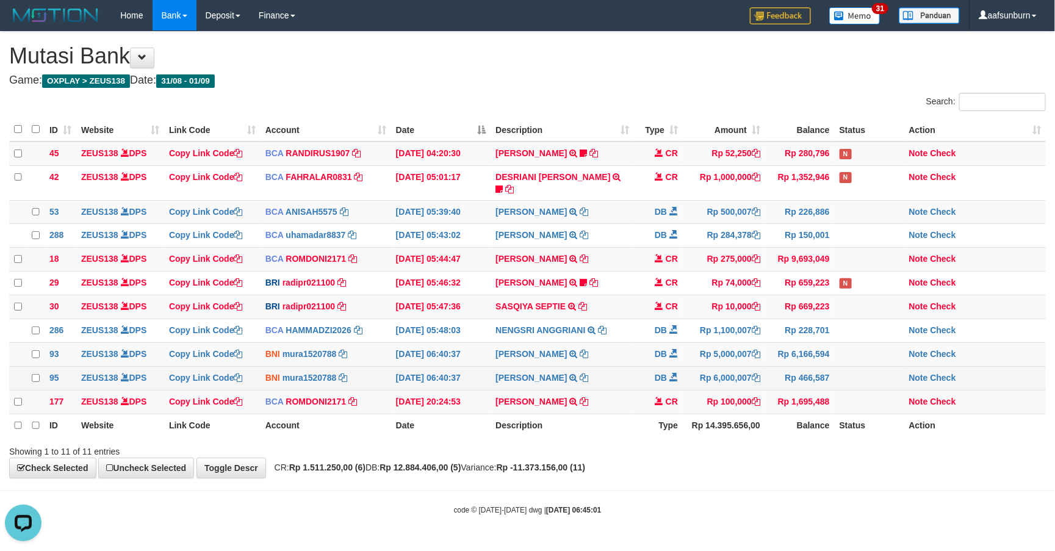
click at [684, 381] on td "Rp 6,000,007" at bounding box center [724, 378] width 82 height 24
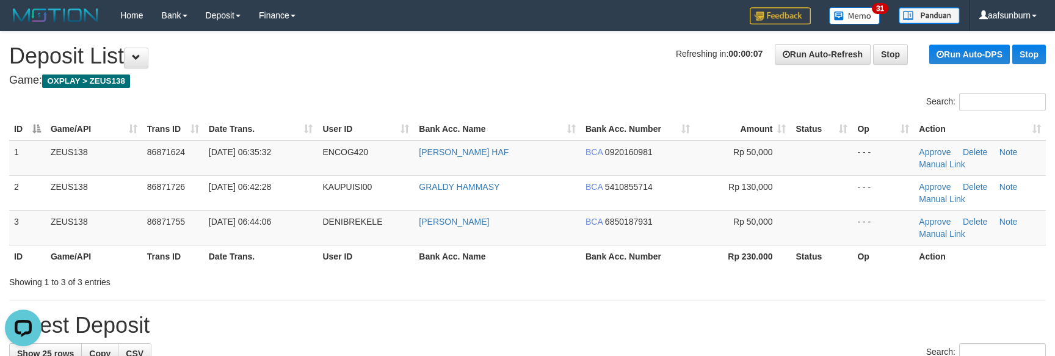
click at [846, 137] on th "Status" at bounding box center [821, 129] width 62 height 23
click at [784, 134] on th "Amount" at bounding box center [743, 129] width 96 height 23
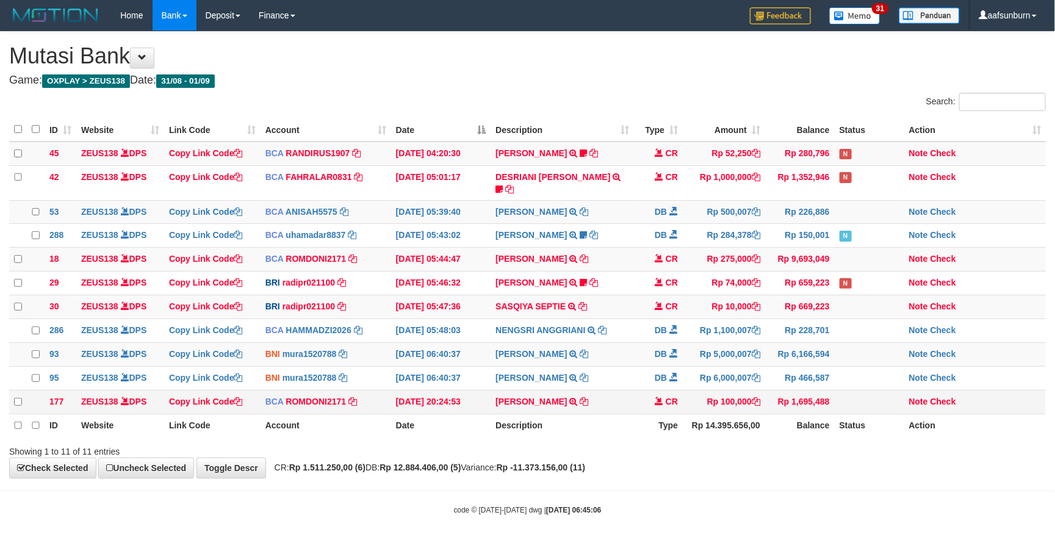
click at [607, 412] on td "ABDUL GAFUR SETORAN VIA CDM TANGGAL :31/08 31/08 WSID:Z3QA1 ABDUL GAFUR" at bounding box center [562, 402] width 143 height 24
copy tr "ABDUL GAFUR SETORAN VIA CDM TANGGAL :31/08 31/08 WSID:Z3QA1 ABDUL GAFUR"
click at [682, 316] on tbody "45 ZEUS138 DPS Copy Link Code BCA RANDIRUS1907 DPS RANDI RUSTANDI mutasi_202509…" at bounding box center [527, 278] width 1037 height 272
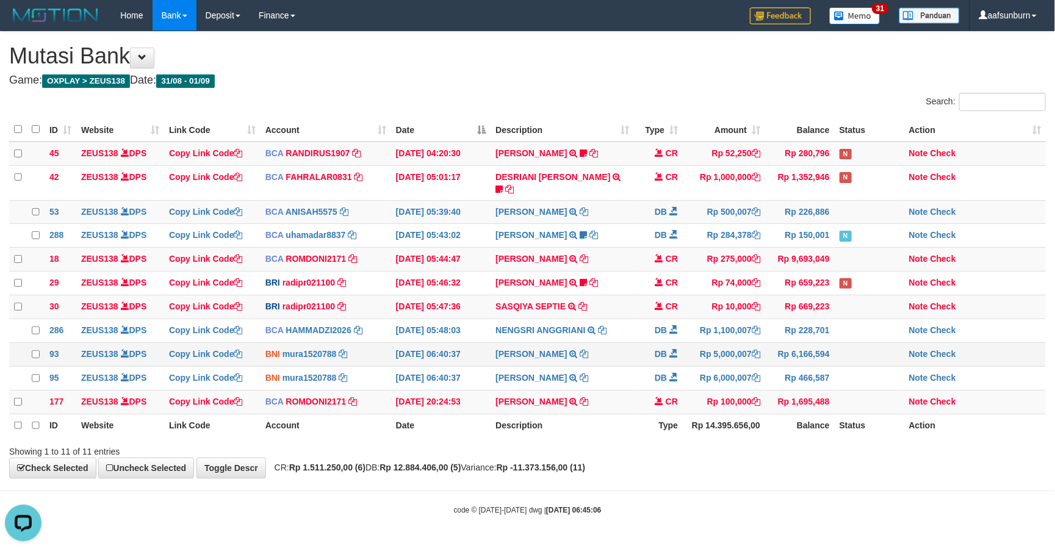
click at [656, 350] on td "DB" at bounding box center [659, 354] width 49 height 24
click at [619, 304] on td "SASQIYA SEPTIE TRANSFER NBMB SASQIYA SEPTIE TO REYNALDI ADI PRATAMA" at bounding box center [562, 307] width 143 height 24
copy tr "SASQIYA SEPTIE TRANSFER NBMB SASQIYA SEPTIE TO REYNALDI ADI PRATAMA"
click at [650, 310] on td "CR" at bounding box center [659, 307] width 49 height 24
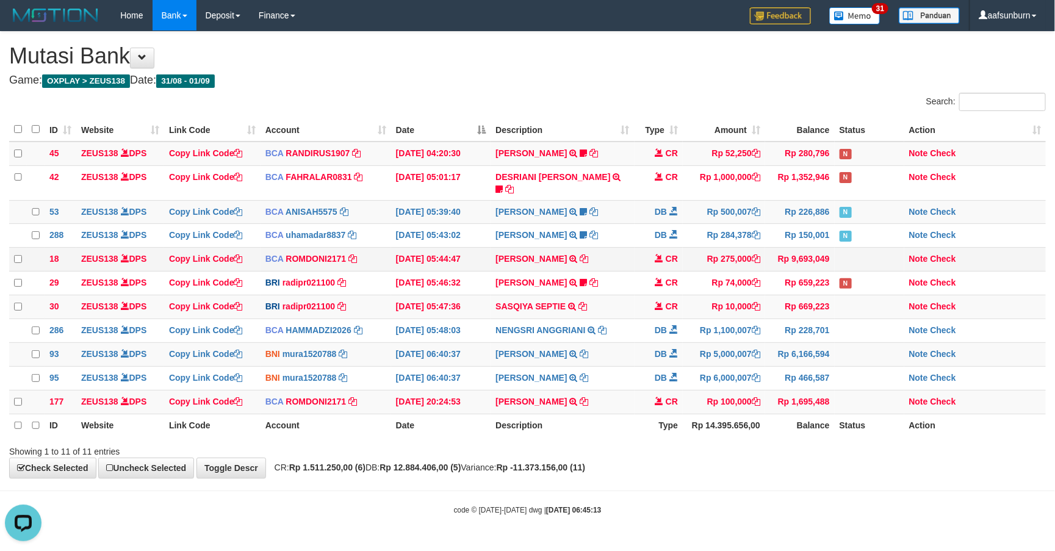
click at [728, 264] on td "Rp 275,000" at bounding box center [724, 260] width 82 height 24
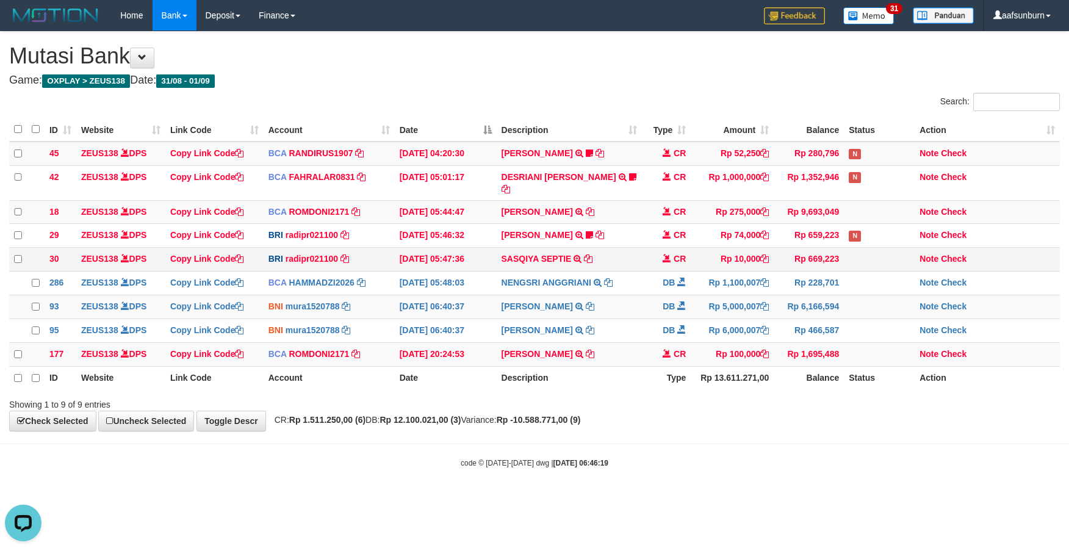
click at [543, 262] on td "SASQIYA SEPTIE TRANSFER NBMB SASQIYA SEPTIE TO REYNALDI ADI PRATAMA" at bounding box center [570, 260] width 146 height 24
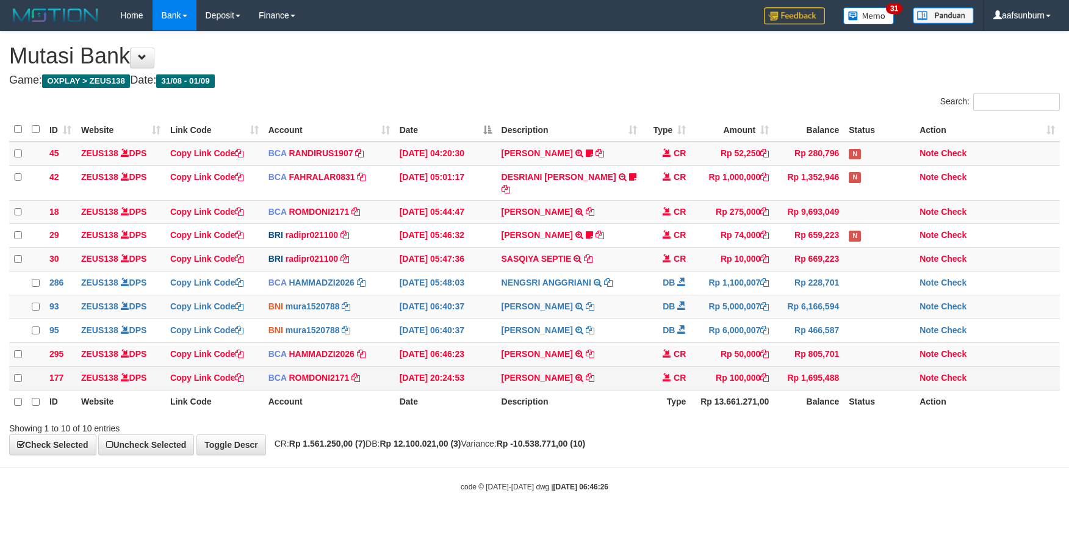
click at [669, 367] on td "CR" at bounding box center [666, 378] width 49 height 24
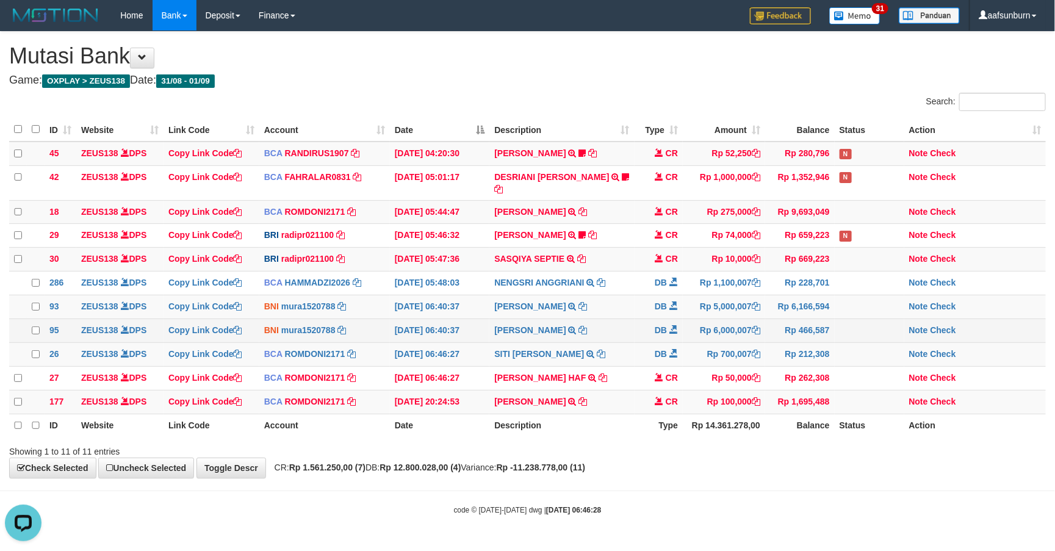
drag, startPoint x: 884, startPoint y: 324, endPoint x: 906, endPoint y: 327, distance: 22.1
click at [905, 328] on tr "95 ZEUS138 DPS Copy Link Code BNI mura1520788 DPS MUHAMMAD RANDY mutasi_2025090…" at bounding box center [527, 331] width 1037 height 24
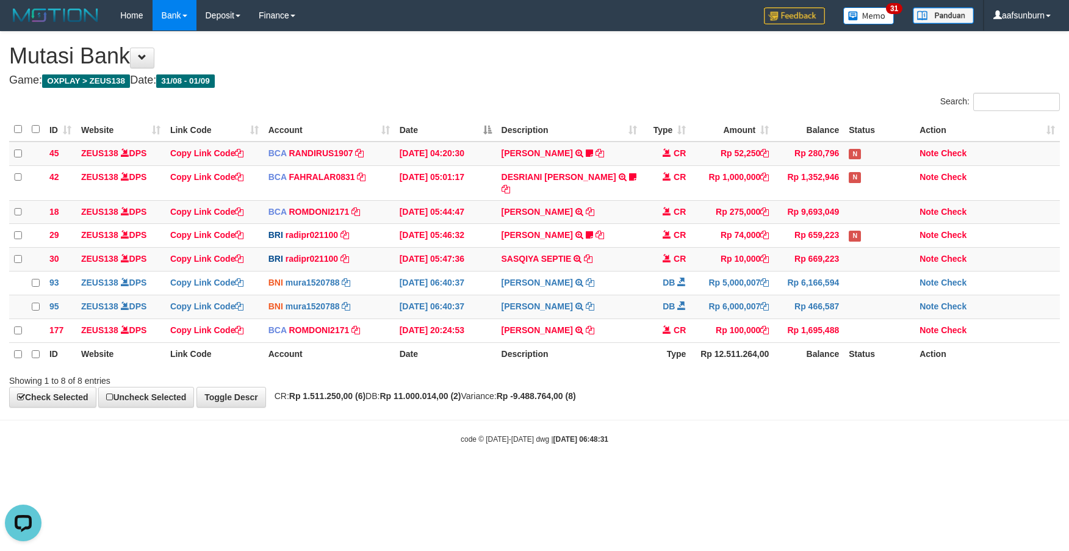
drag, startPoint x: 869, startPoint y: 411, endPoint x: 883, endPoint y: 411, distance: 14.6
click at [869, 411] on body "Toggle navigation Home Bank Account List Load By Website Group [OXPLAY] ZEUS138…" at bounding box center [534, 237] width 1069 height 475
click at [976, 430] on body "Toggle navigation Home Bank Account List Load By Website Group [OXPLAY] ZEUS138…" at bounding box center [534, 237] width 1069 height 475
drag, startPoint x: 928, startPoint y: 491, endPoint x: 974, endPoint y: 505, distance: 48.1
click at [969, 475] on html "Toggle navigation Home Bank Account List Load By Website Group [OXPLAY] ZEUS138…" at bounding box center [534, 237] width 1069 height 475
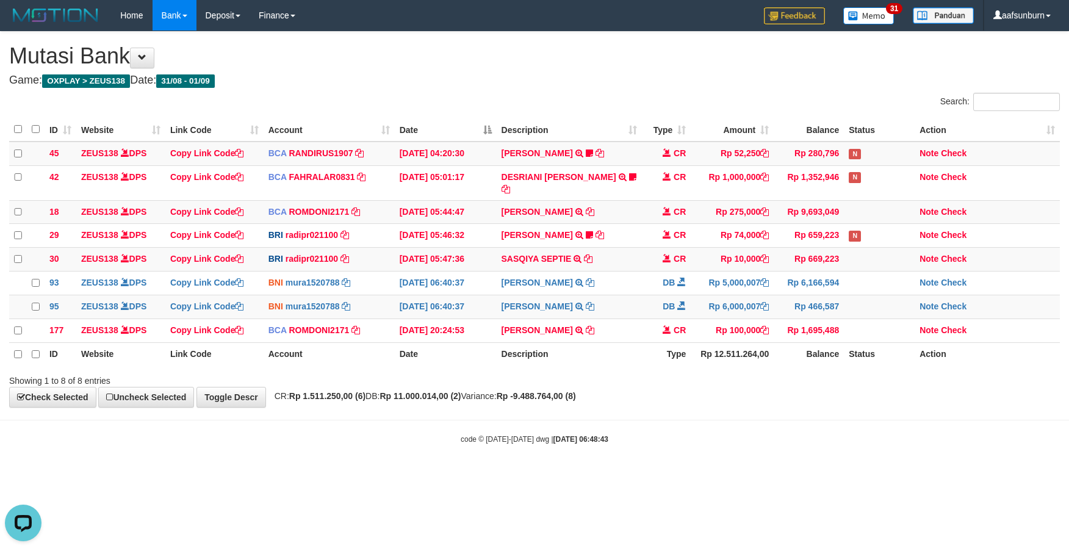
click at [837, 350] on th "Balance" at bounding box center [809, 353] width 70 height 23
click at [836, 361] on th "Balance" at bounding box center [809, 353] width 70 height 23
click at [839, 368] on div "ID Website Link Code Account Date Description Type Amount Balance Status Action…" at bounding box center [534, 242] width 1069 height 256
click at [843, 253] on td "Rp 669,223" at bounding box center [809, 260] width 70 height 24
